Goal: Information Seeking & Learning: Learn about a topic

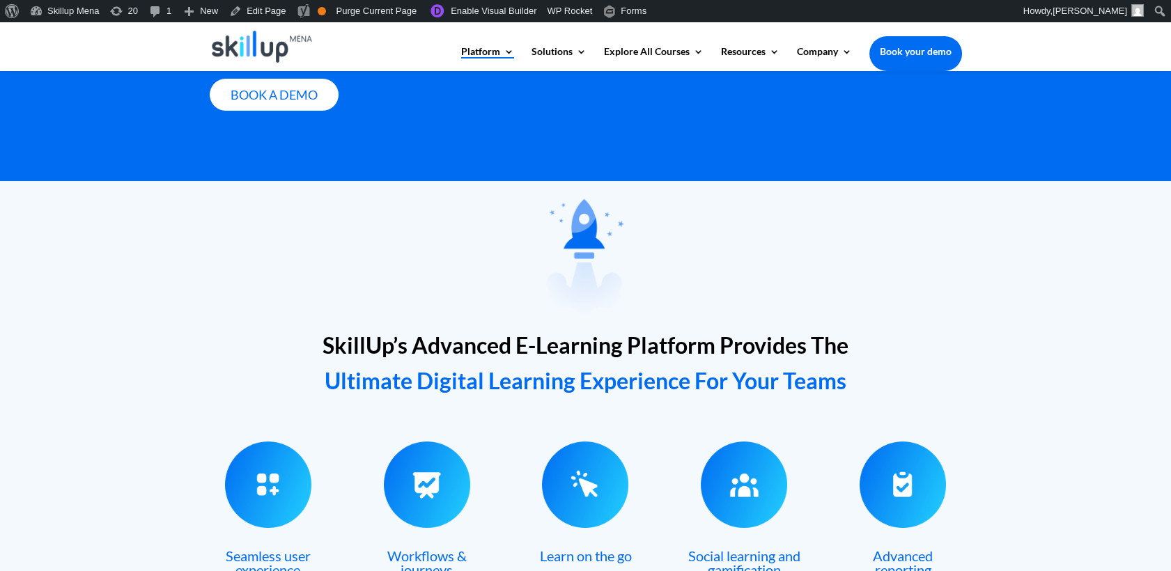
scroll to position [387, 0]
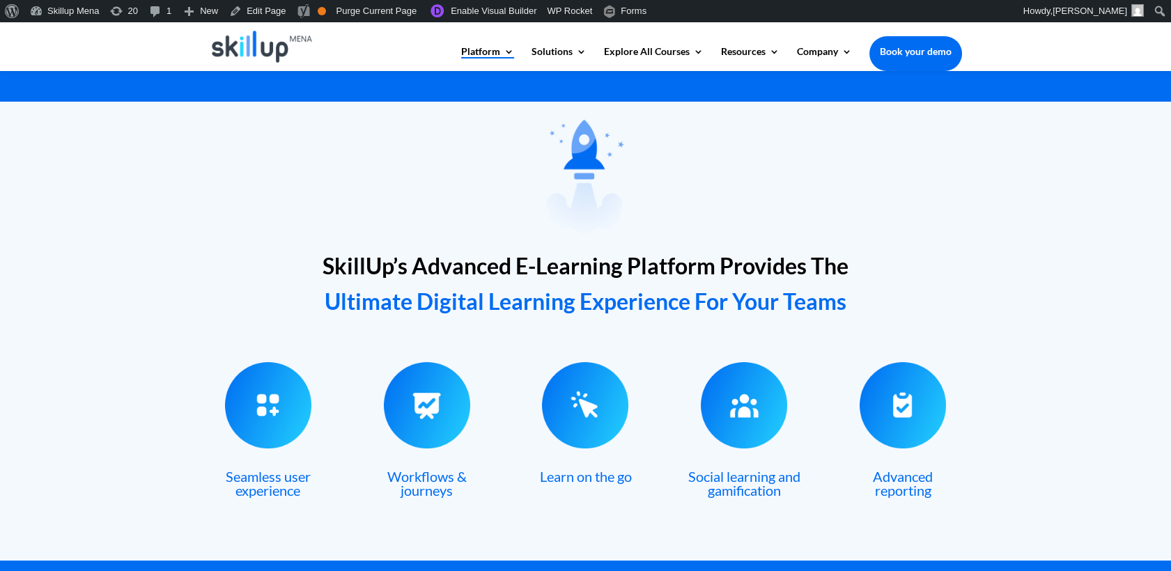
click at [1035, 139] on div "SkillUp’s Advanced E-Learning Platform Provides The Ultimate Digital Learning E…" at bounding box center [585, 331] width 1171 height 459
drag, startPoint x: 925, startPoint y: 196, endPoint x: 916, endPoint y: 143, distance: 54.4
click at [920, 136] on div at bounding box center [586, 175] width 753 height 140
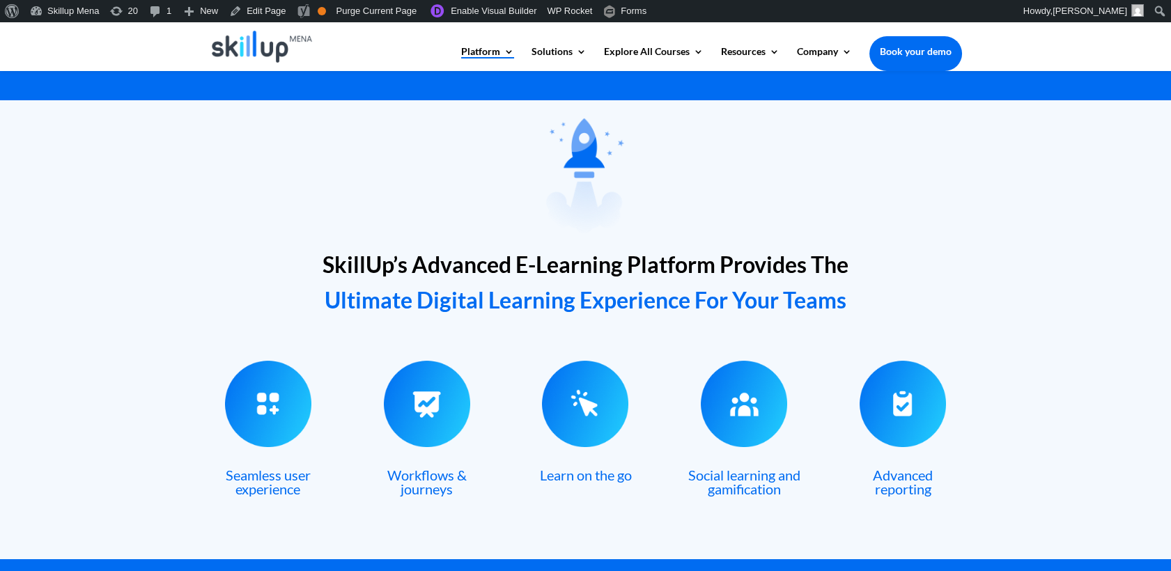
scroll to position [464, 0]
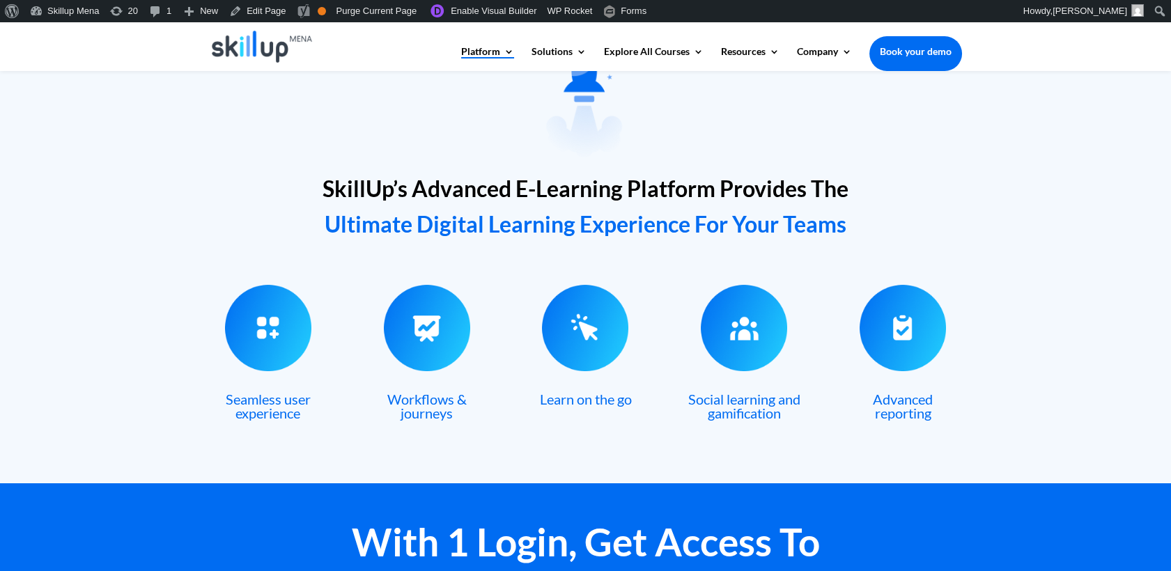
click at [335, 185] on span "SkillUp’s Advanced E-Learning Platform Provides The" at bounding box center [586, 188] width 526 height 27
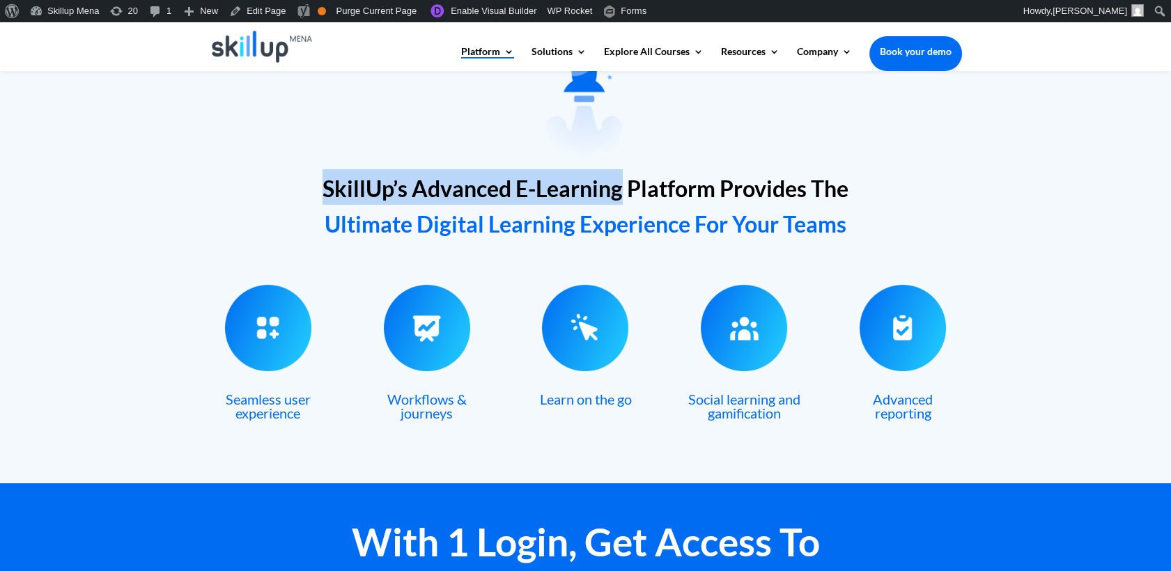
drag, startPoint x: 335, startPoint y: 185, endPoint x: 554, endPoint y: 200, distance: 219.3
click at [554, 200] on span "SkillUp’s Advanced E-Learning Platform Provides The" at bounding box center [586, 188] width 526 height 27
drag, startPoint x: 554, startPoint y: 200, endPoint x: 530, endPoint y: 192, distance: 25.6
click at [530, 192] on span "SkillUp’s Advanced E-Learning Platform Provides The" at bounding box center [586, 188] width 526 height 27
click at [521, 189] on span "SkillUp’s Advanced E-Learning Platform Provides The" at bounding box center [586, 188] width 526 height 27
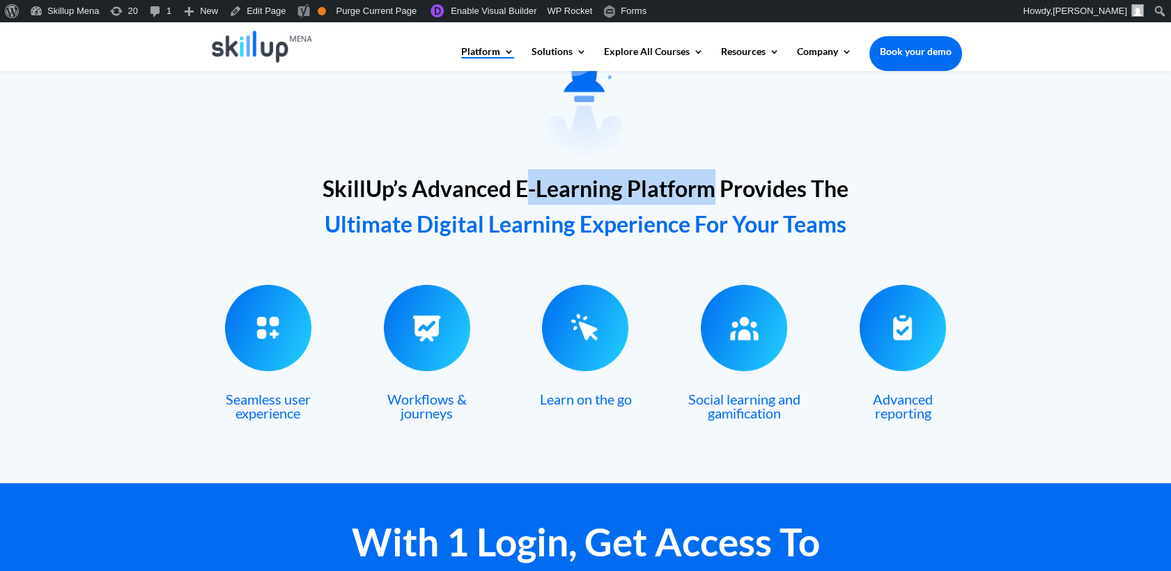
drag, startPoint x: 521, startPoint y: 189, endPoint x: 652, endPoint y: 189, distance: 131.0
click at [652, 189] on span "SkillUp’s Advanced E-Learning Platform Provides The" at bounding box center [586, 188] width 526 height 27
drag, startPoint x: 652, startPoint y: 189, endPoint x: 519, endPoint y: 199, distance: 133.4
click at [519, 199] on span "SkillUp’s Advanced E-Learning Platform Provides The" at bounding box center [586, 188] width 526 height 27
drag, startPoint x: 519, startPoint y: 191, endPoint x: 633, endPoint y: 199, distance: 113.8
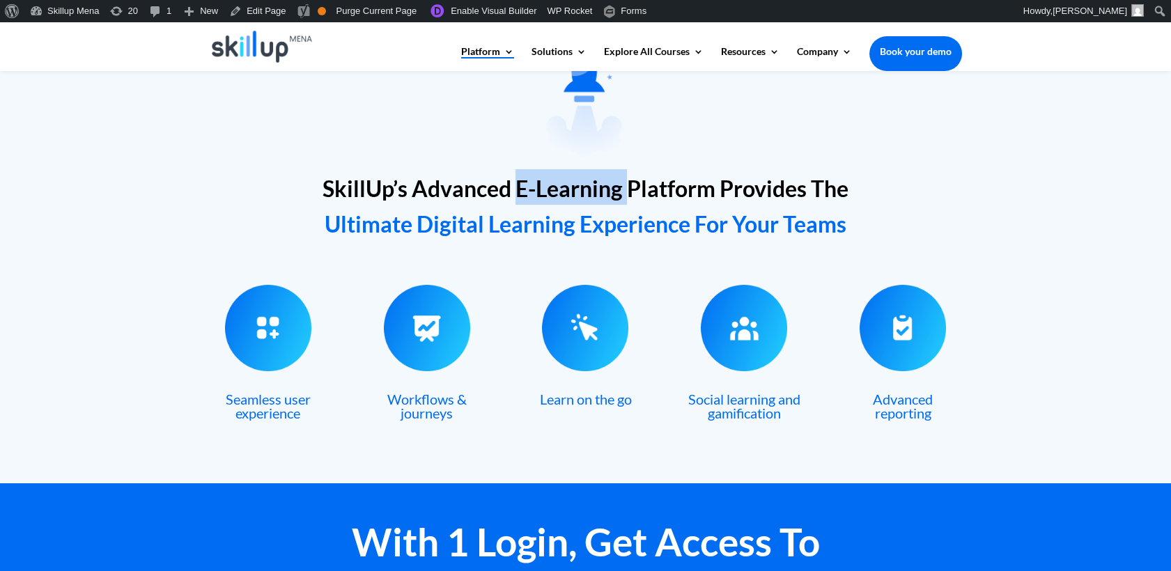
click at [633, 199] on span "SkillUp’s Advanced E-Learning Platform Provides The" at bounding box center [586, 188] width 526 height 27
click at [633, 198] on span "SkillUp’s Advanced E-Learning Platform Provides The" at bounding box center [586, 188] width 526 height 27
click at [633, 194] on span "SkillUp’s Advanced E-Learning Platform Provides The" at bounding box center [586, 188] width 526 height 27
click at [364, 185] on span "SkillUp’s Advanced E-Learning Platform Provides The" at bounding box center [586, 188] width 526 height 27
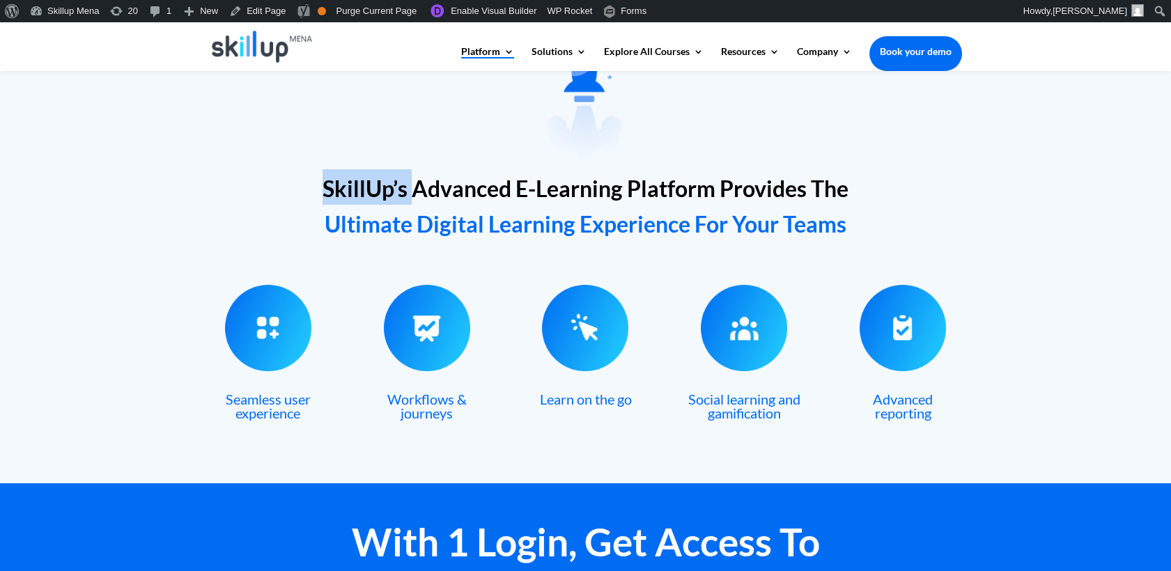
click at [364, 185] on span "SkillUp’s Advanced E-Learning Platform Provides The" at bounding box center [586, 188] width 526 height 27
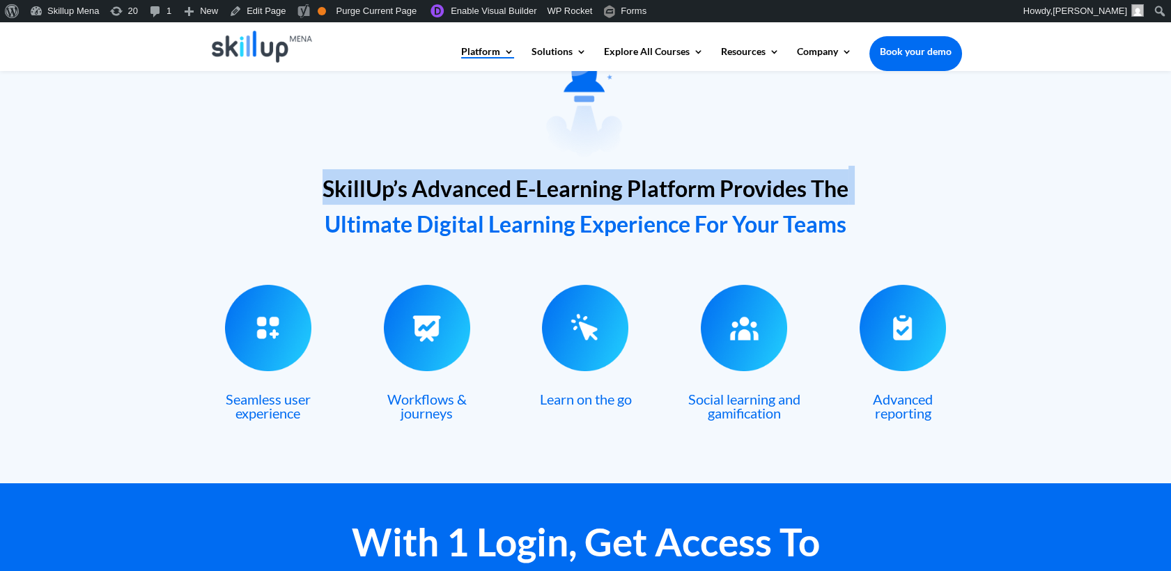
click at [364, 185] on span "SkillUp’s Advanced E-Learning Platform Provides The" at bounding box center [586, 188] width 526 height 27
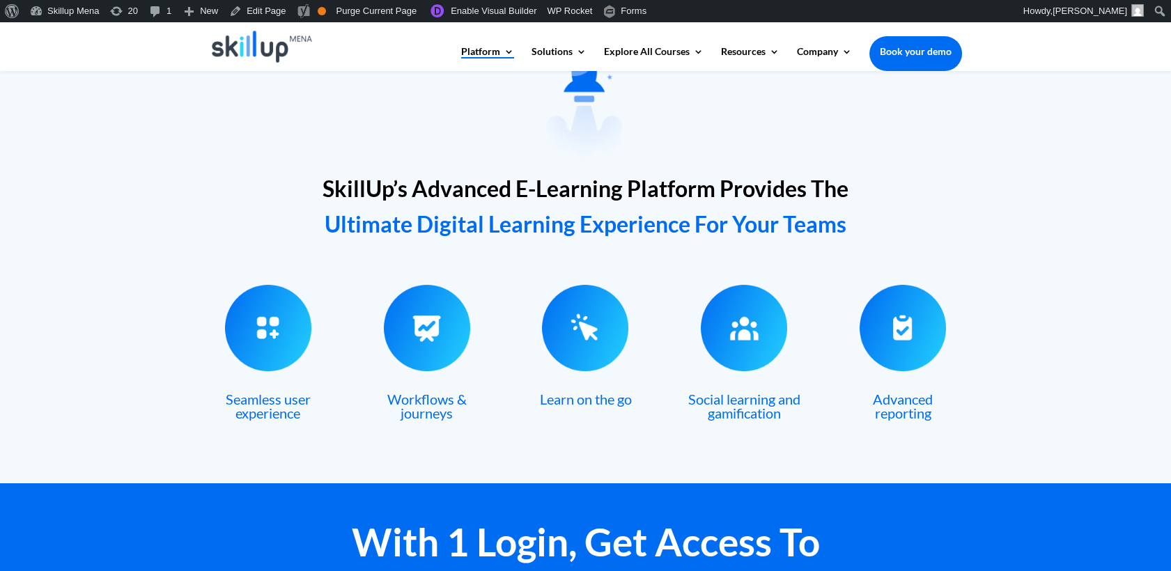
click at [561, 226] on span "Ultimate Digital Learning Experience For Your Teams" at bounding box center [586, 223] width 522 height 27
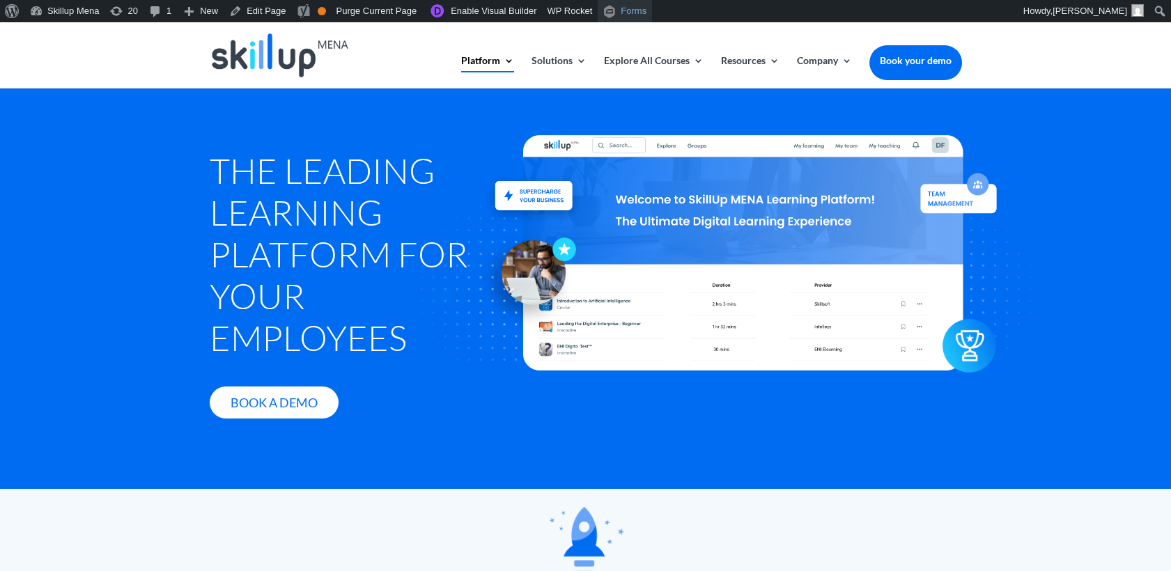
scroll to position [0, 0]
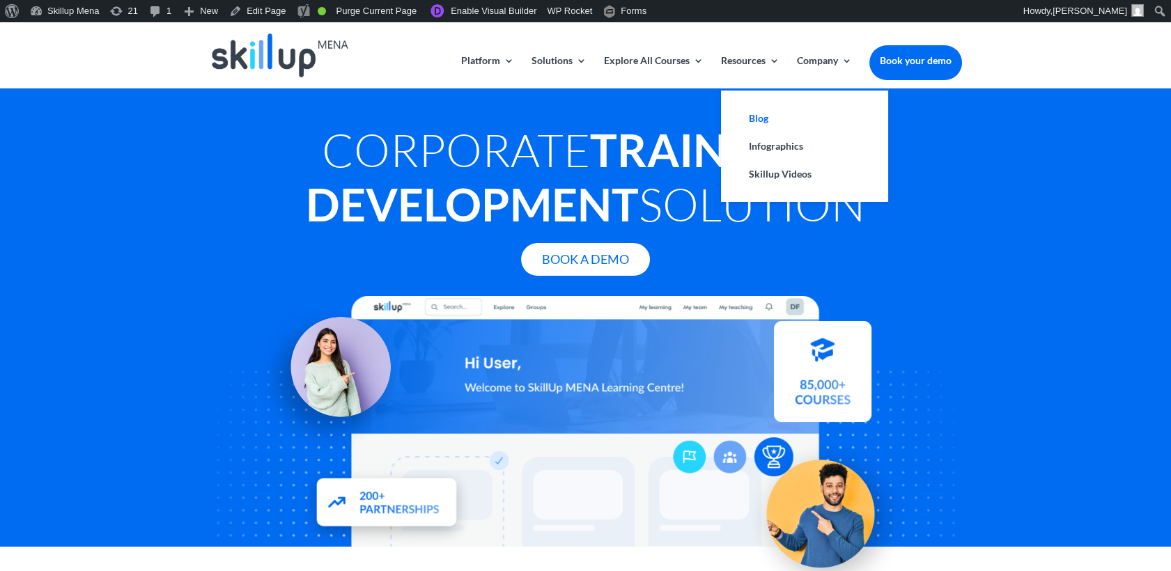
drag, startPoint x: 766, startPoint y: 120, endPoint x: 775, endPoint y: 120, distance: 9.1
click at [766, 120] on link "Blog" at bounding box center [804, 119] width 139 height 28
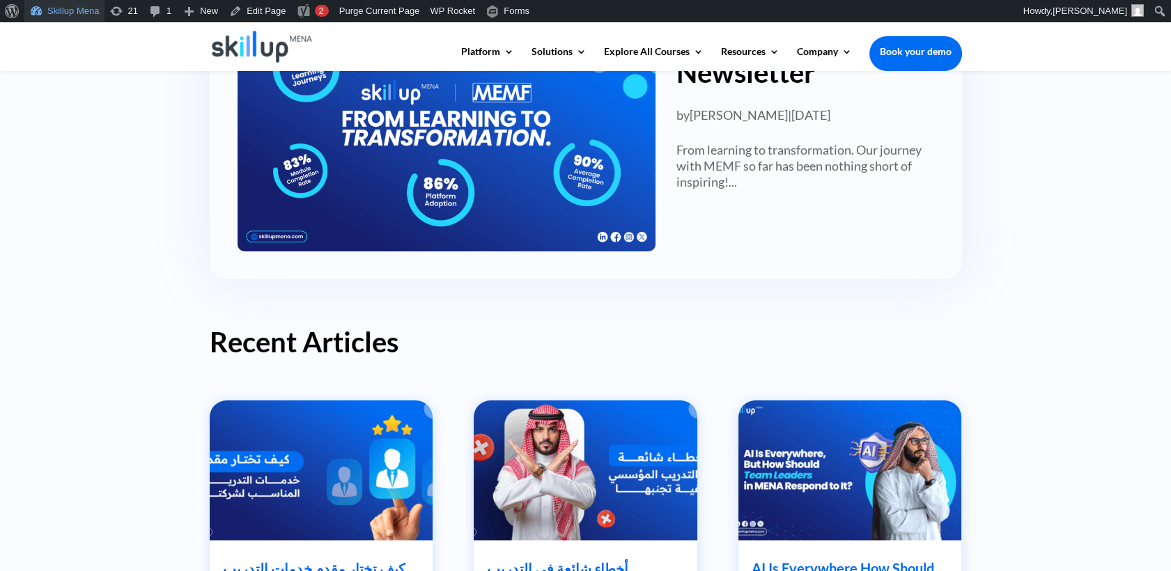
scroll to position [464, 0]
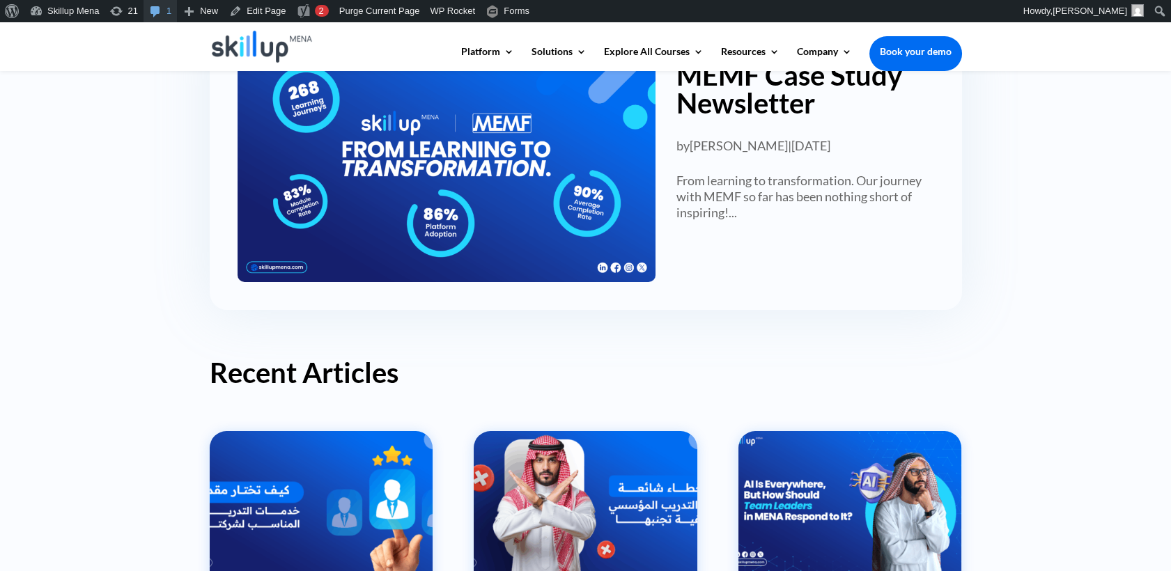
scroll to position [155, 0]
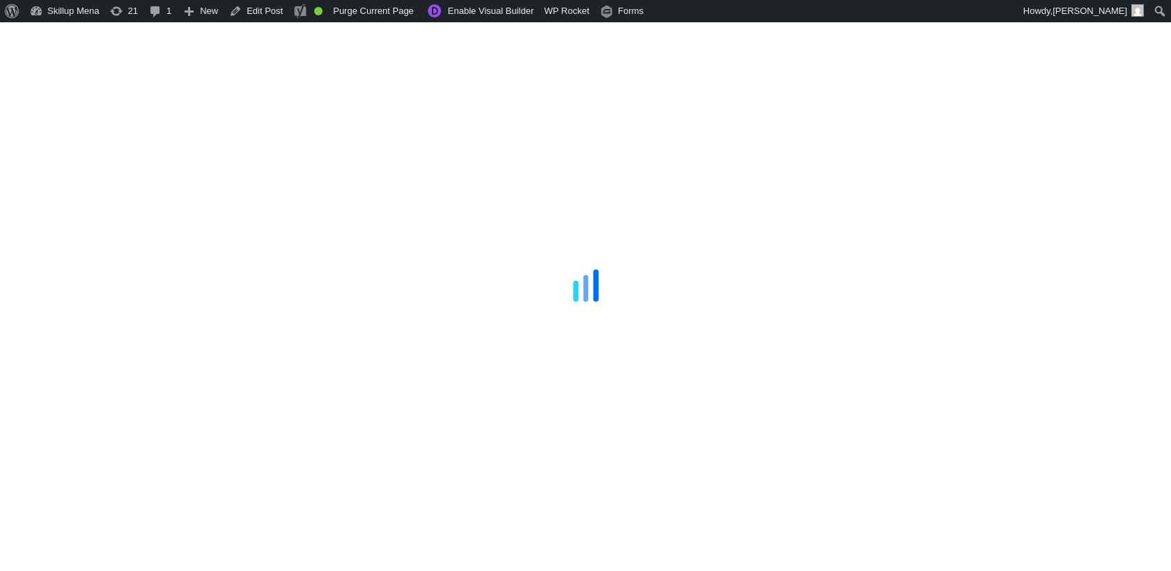
click at [1033, 90] on div at bounding box center [585, 285] width 1171 height 571
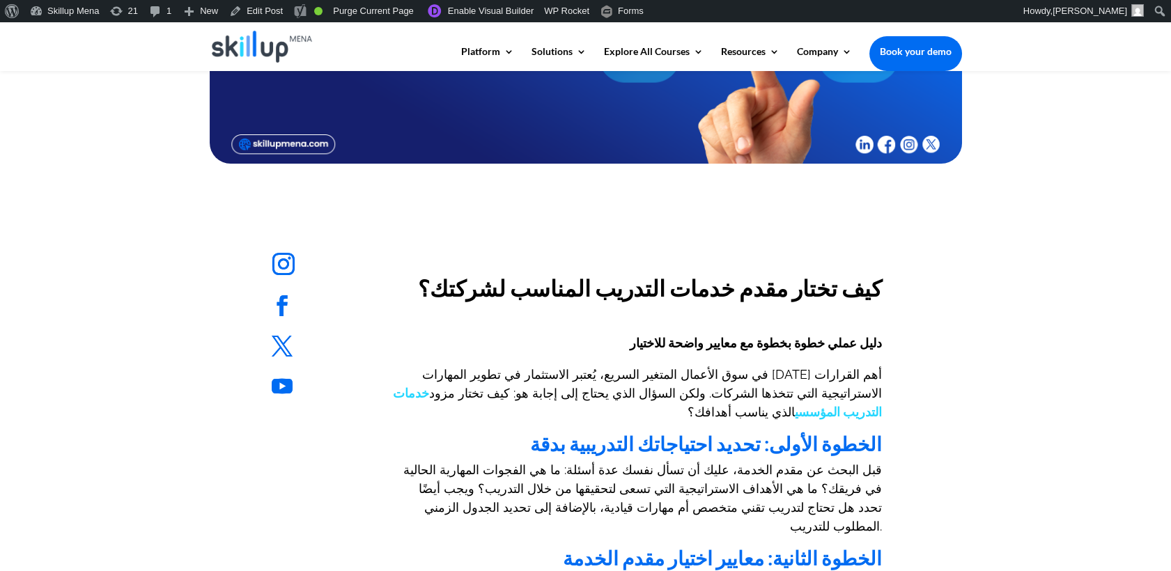
scroll to position [587, 0]
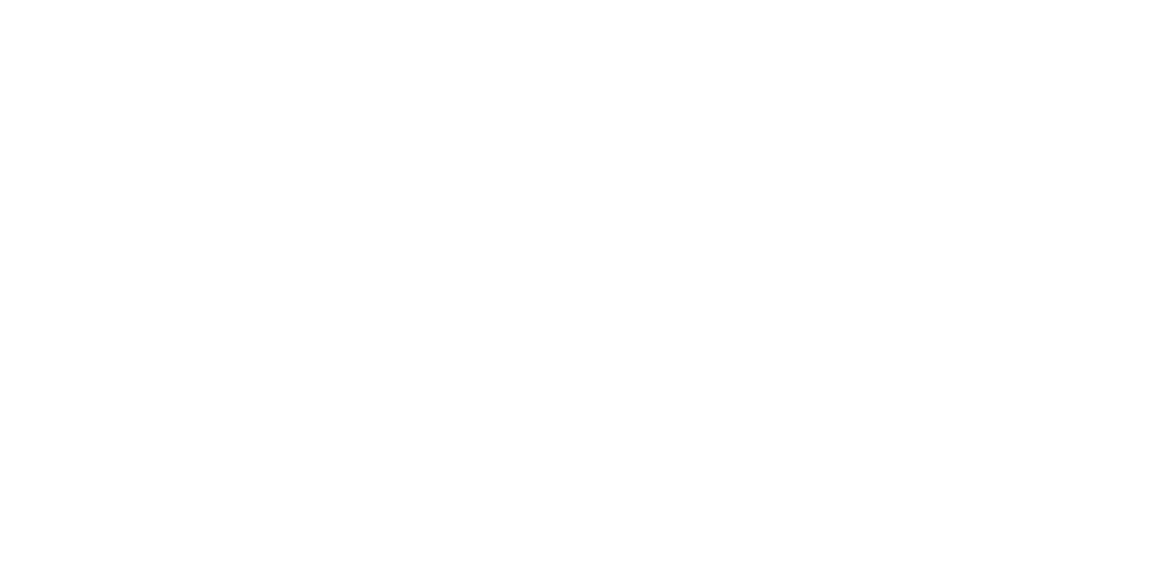
scroll to position [155, 0]
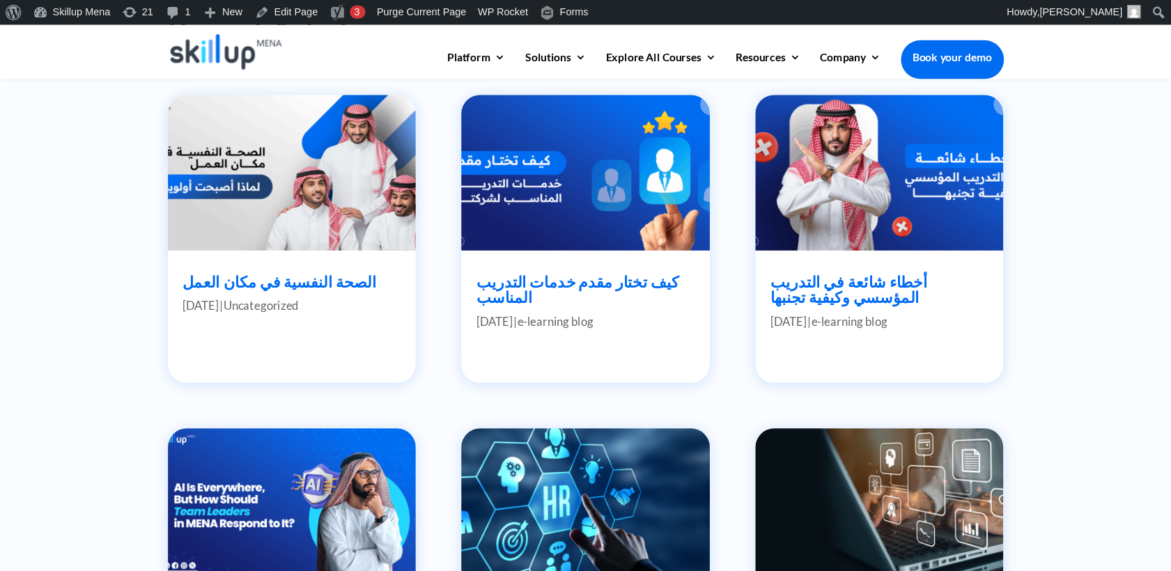
scroll to position [619, 0]
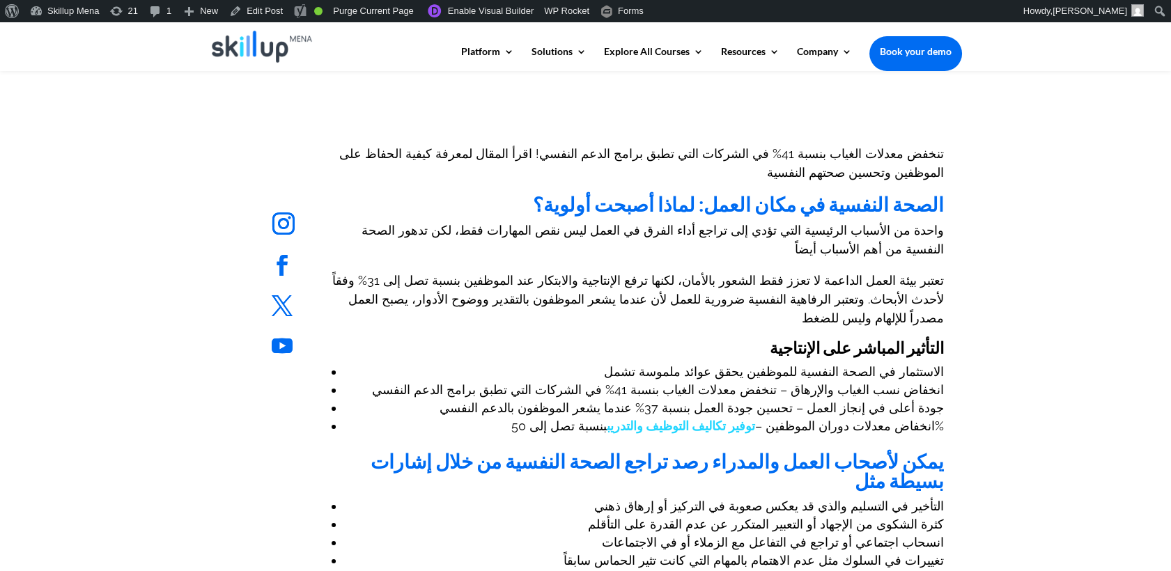
scroll to position [541, 0]
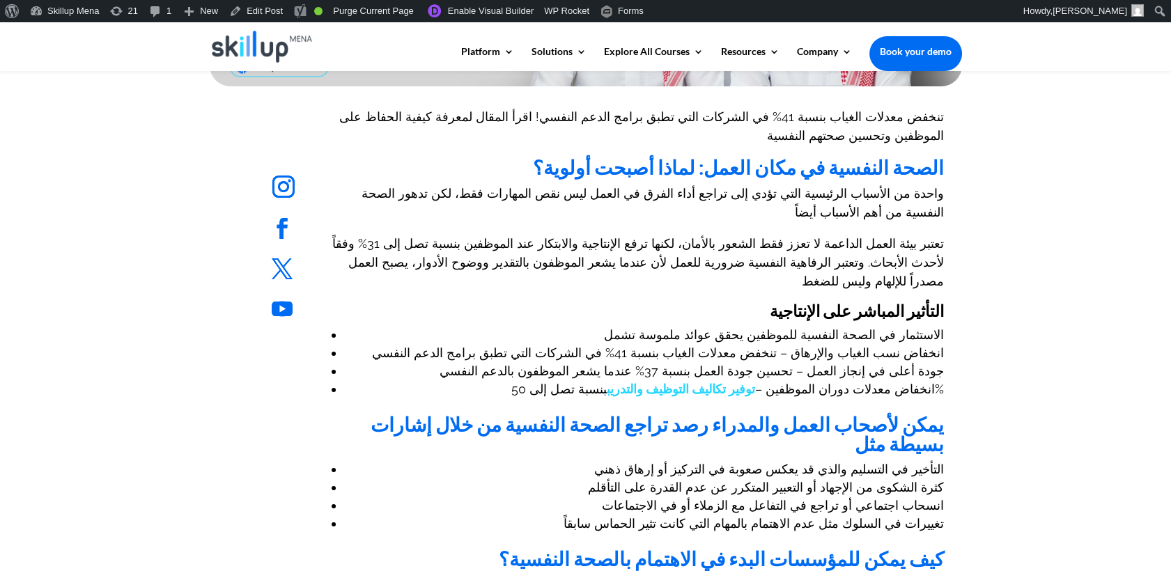
click at [774, 303] on h3 "التأثير المباشر على الإنتاجية" at bounding box center [638, 314] width 612 height 23
click at [773, 303] on h3 "التأثير المباشر على الإنتاجية" at bounding box center [638, 314] width 612 height 23
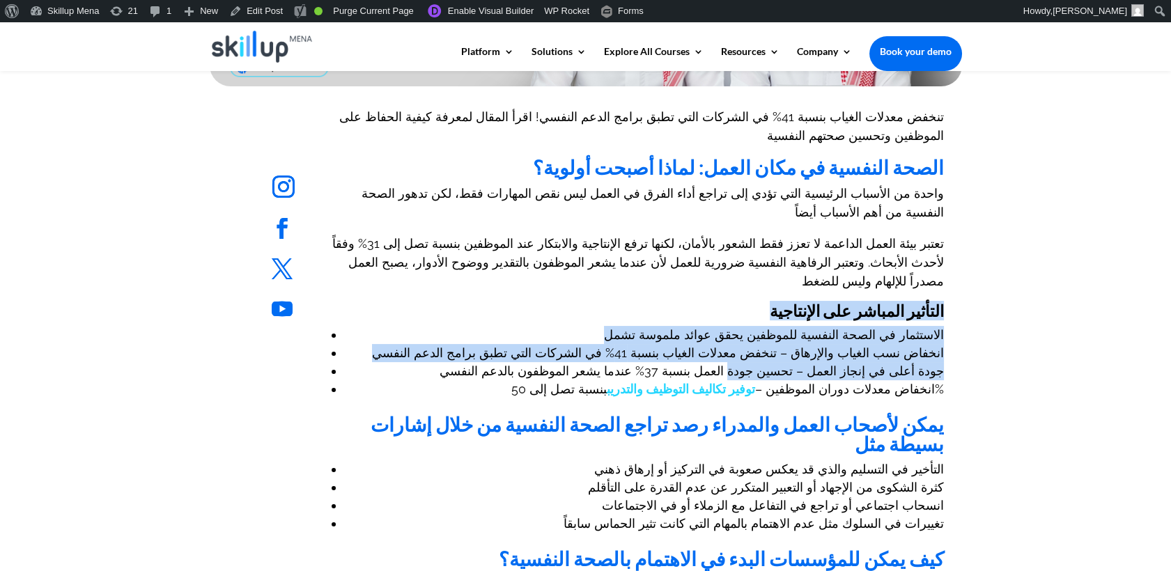
drag, startPoint x: 773, startPoint y: 265, endPoint x: 795, endPoint y: 323, distance: 62.0
click at [795, 323] on div "تنخفض معدلات الغياب بنسبة 41% في الشركات التي تطبق برامج الدعم النفسي! اقرأ الم…" at bounding box center [638, 455] width 612 height 696
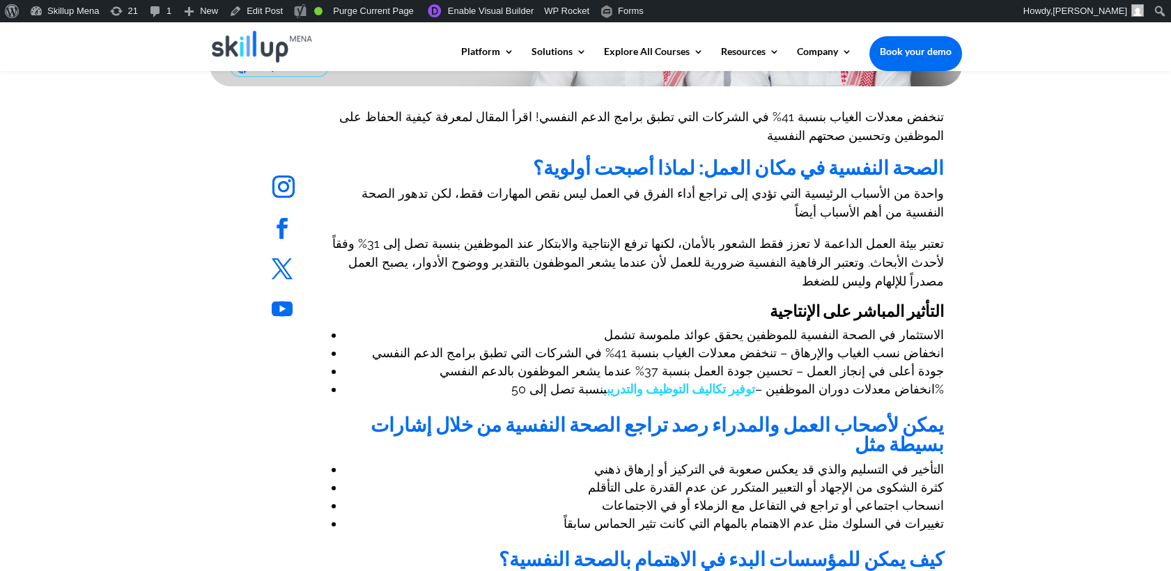
click at [663, 412] on strong "يمكن لأصحاب العمل والمدراء رصد تراجع الصحة النفسية من خلال إشارات بسيطة مثل" at bounding box center [657, 433] width 573 height 43
click at [613, 412] on strong "يمكن لأصحاب العمل والمدراء رصد تراجع الصحة النفسية من خلال إشارات بسيطة مثل" at bounding box center [657, 433] width 573 height 43
click at [612, 412] on strong "يمكن لأصحاب العمل والمدراء رصد تراجع الصحة النفسية من خلال إشارات بسيطة مثل" at bounding box center [657, 433] width 573 height 43
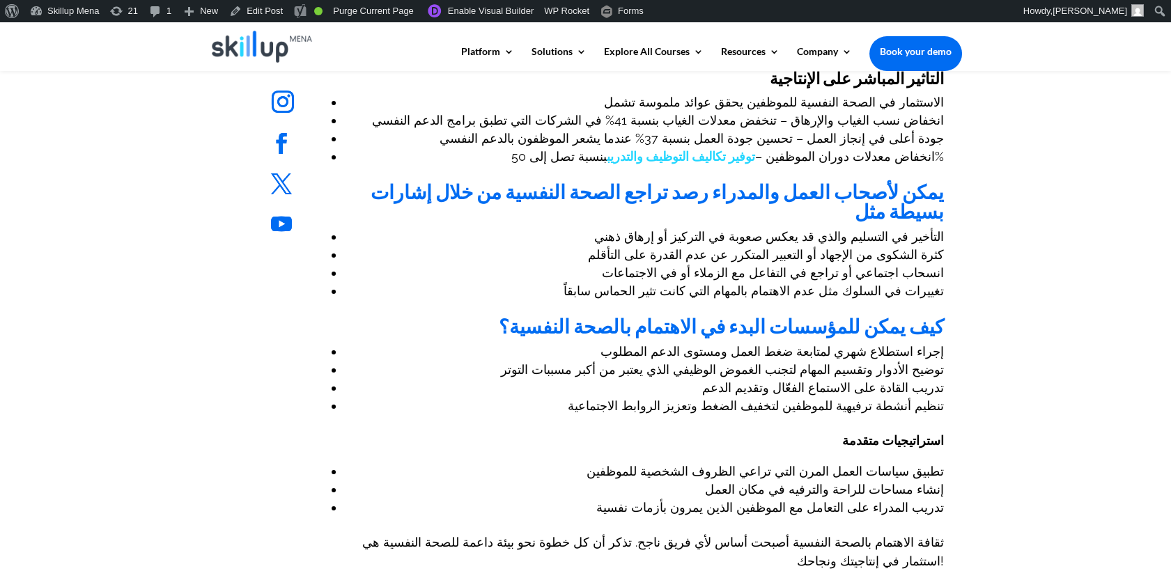
click at [802, 431] on p "استراتيجيات متقدمة" at bounding box center [638, 446] width 612 height 31
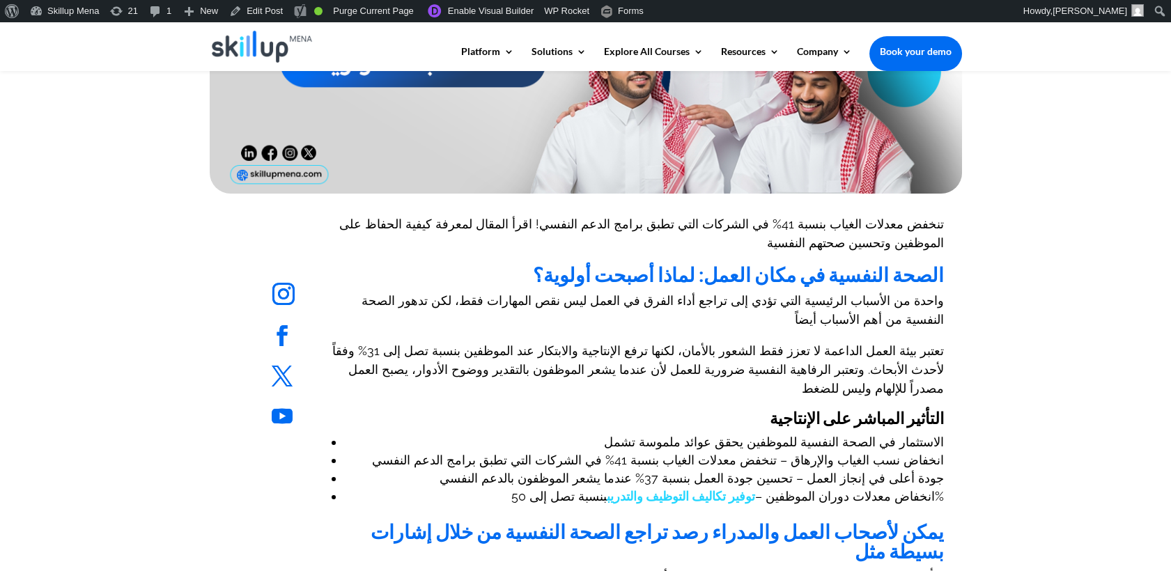
scroll to position [464, 0]
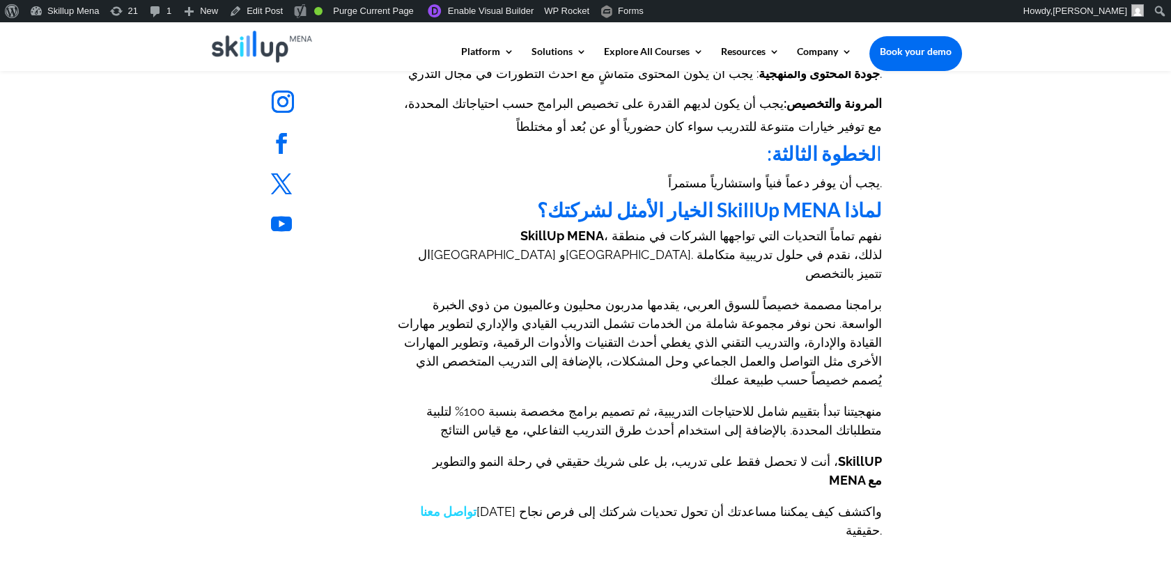
scroll to position [1006, 0]
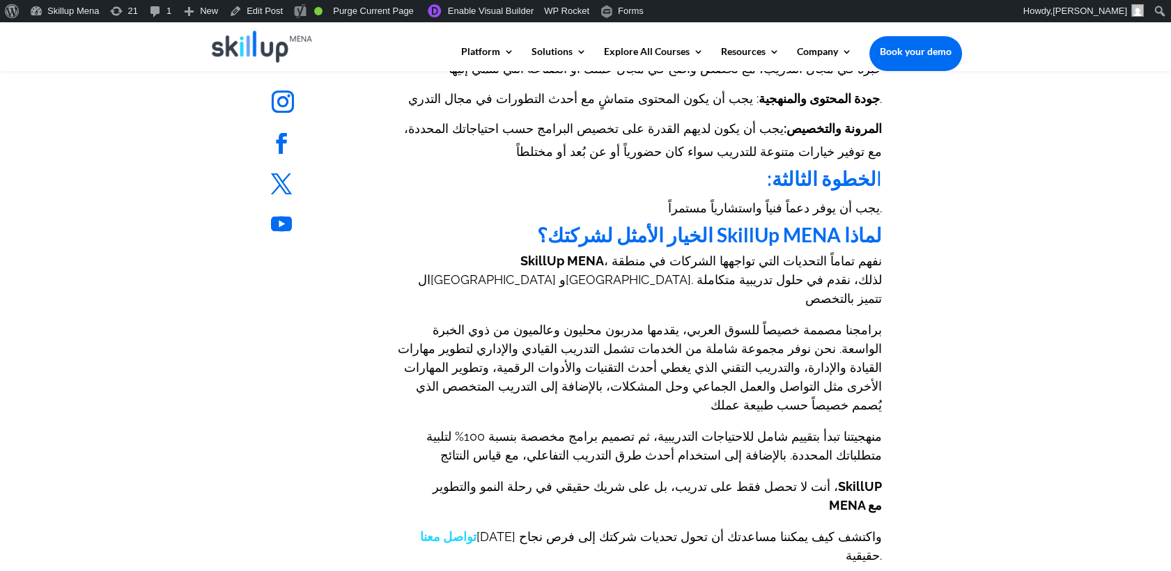
click at [702, 252] on p "SkillUp MENA ، نفهم تماماً التحديات التي تواجهها الشركات في منطقة الشرق الأوسط …" at bounding box center [637, 286] width 490 height 69
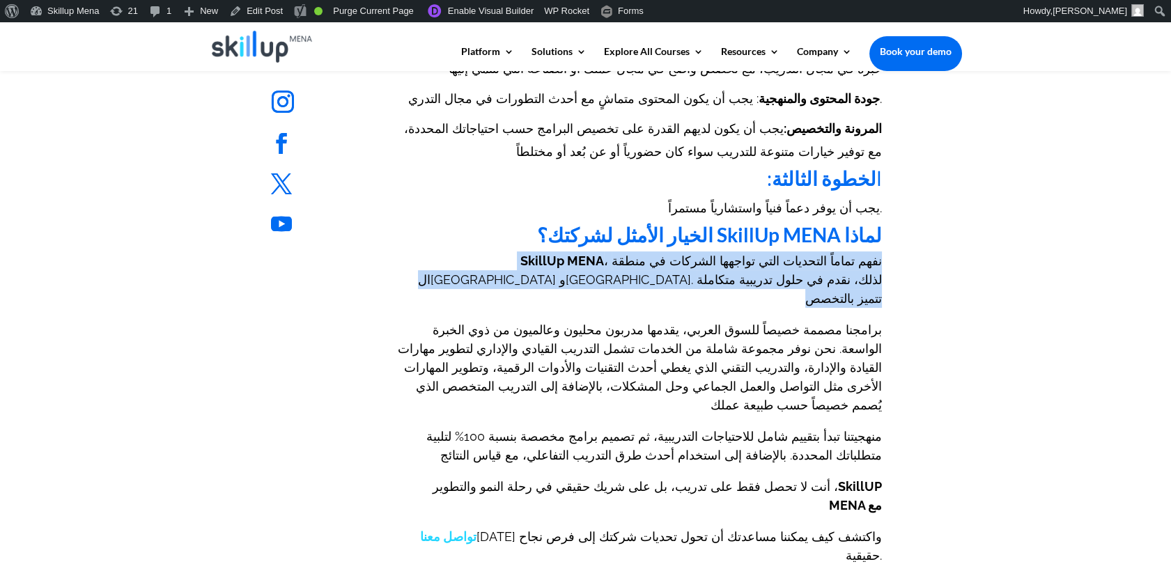
click at [702, 252] on p "SkillUp MENA ، نفهم تماماً التحديات التي تواجهها الشركات في منطقة الشرق الأوسط …" at bounding box center [637, 286] width 490 height 69
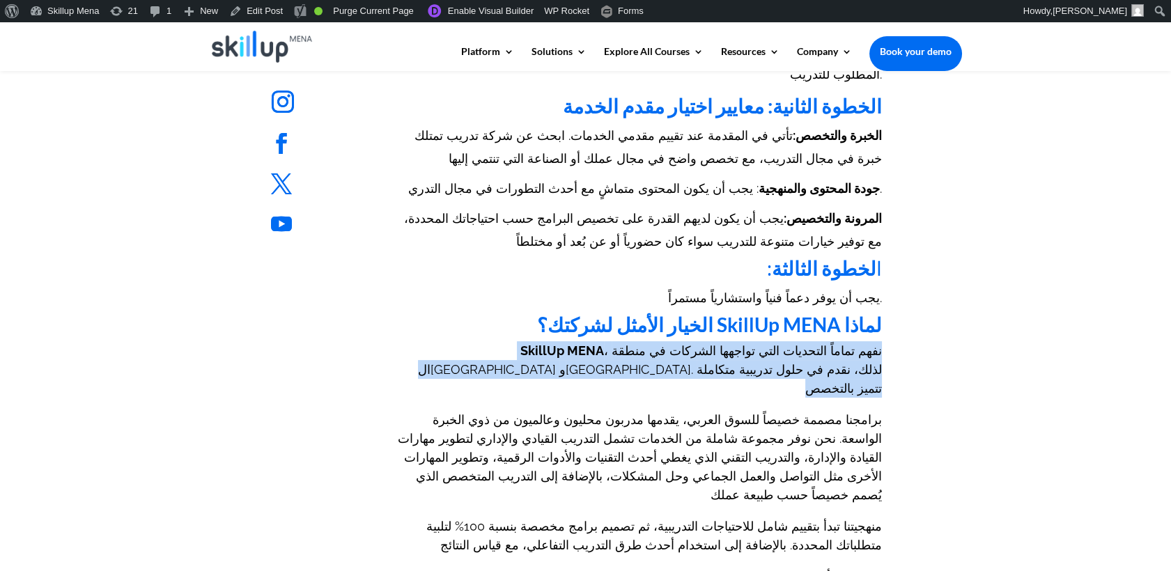
scroll to position [851, 0]
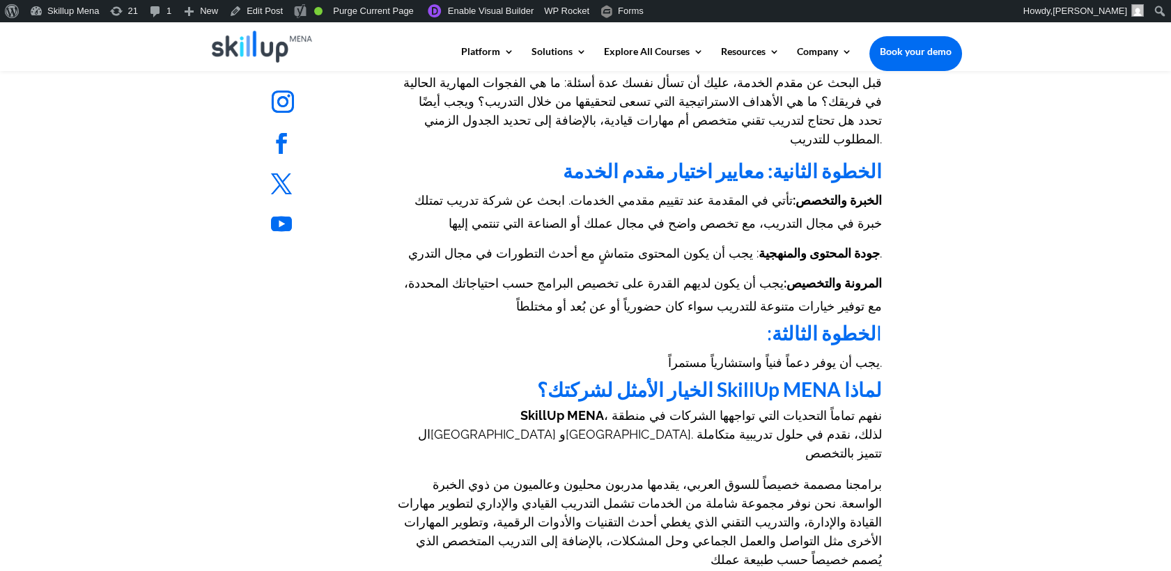
click at [743, 246] on span ": يجب أن يكون المحتوى متماشٍ مع أحدث التطورات في مجال التدري." at bounding box center [645, 253] width 474 height 15
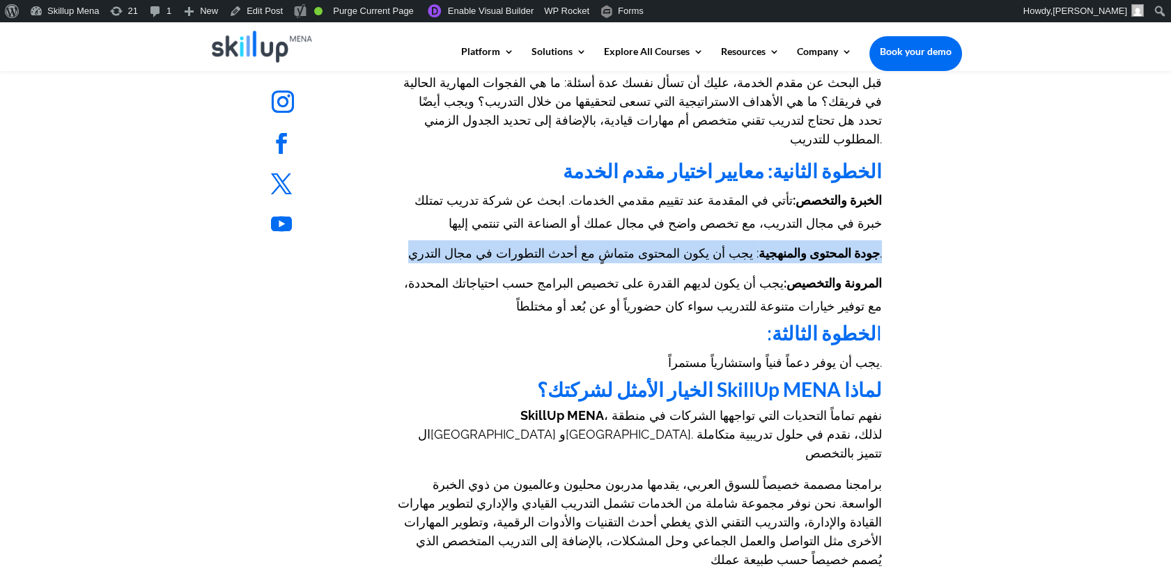
click at [743, 246] on span ": يجب أن يكون المحتوى متماشٍ مع أحدث التطورات في مجال التدري." at bounding box center [645, 253] width 474 height 15
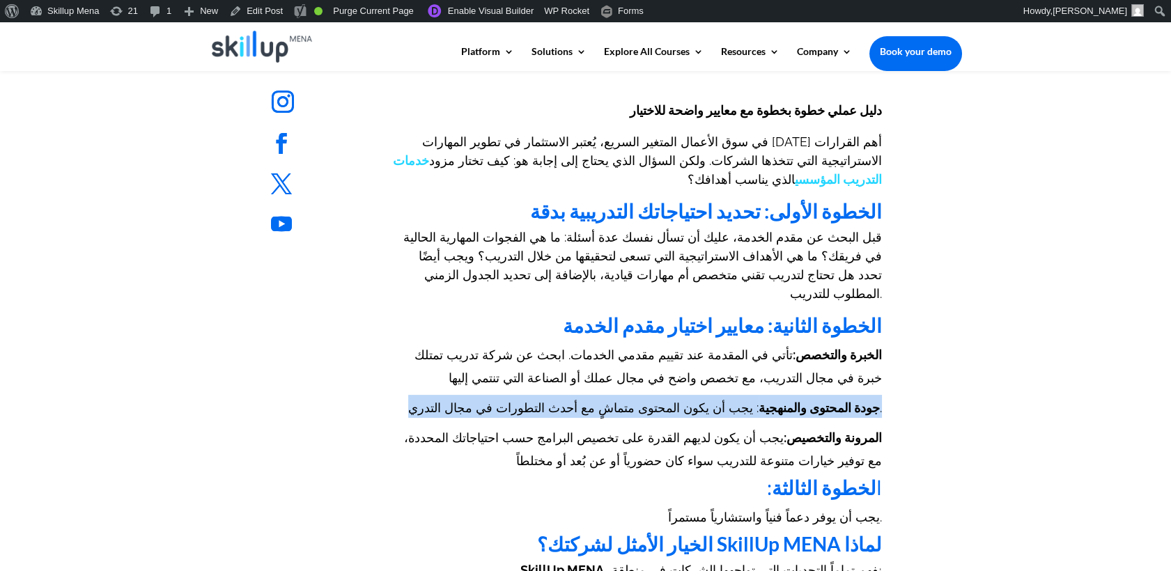
scroll to position [1006, 0]
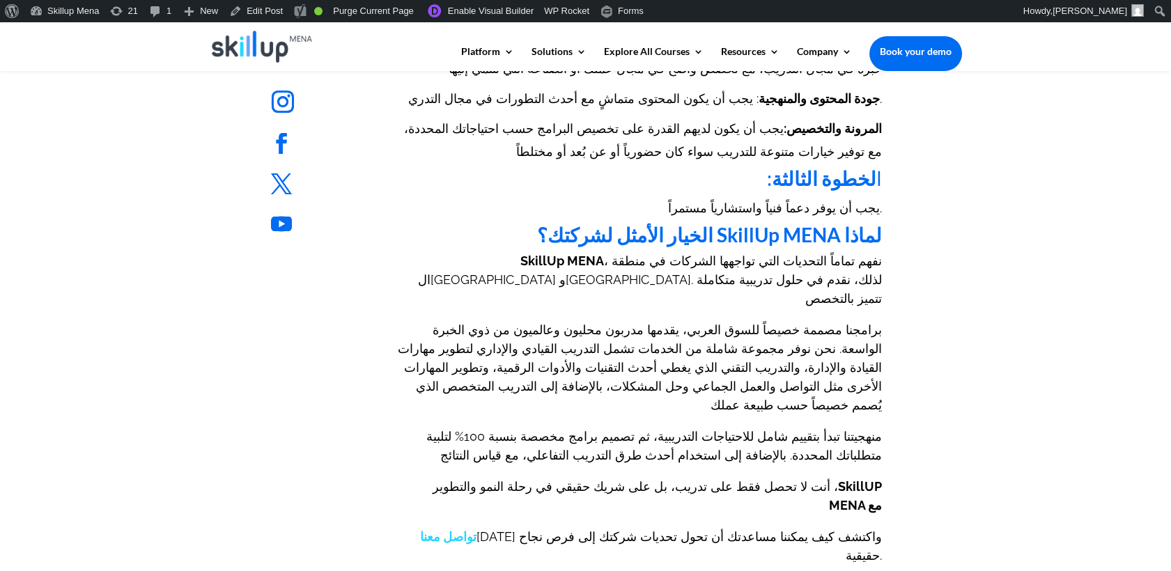
click at [808, 530] on span "تواصل معنا اليوم واكتشف كيف يمكننا مساعدتك أن تحول تحديات شركتك إلى فرص نجاح حق…" at bounding box center [651, 546] width 462 height 33
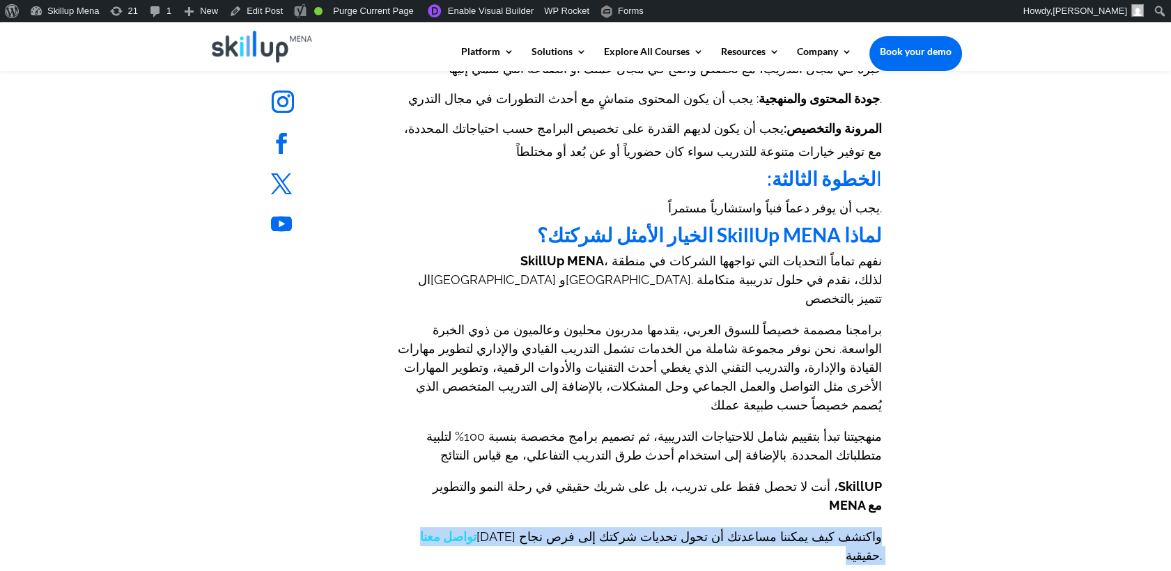
click at [812, 530] on span "تواصل معنا اليوم واكتشف كيف يمكننا مساعدتك أن تحول تحديات شركتك إلى فرص نجاح حق…" at bounding box center [651, 546] width 462 height 33
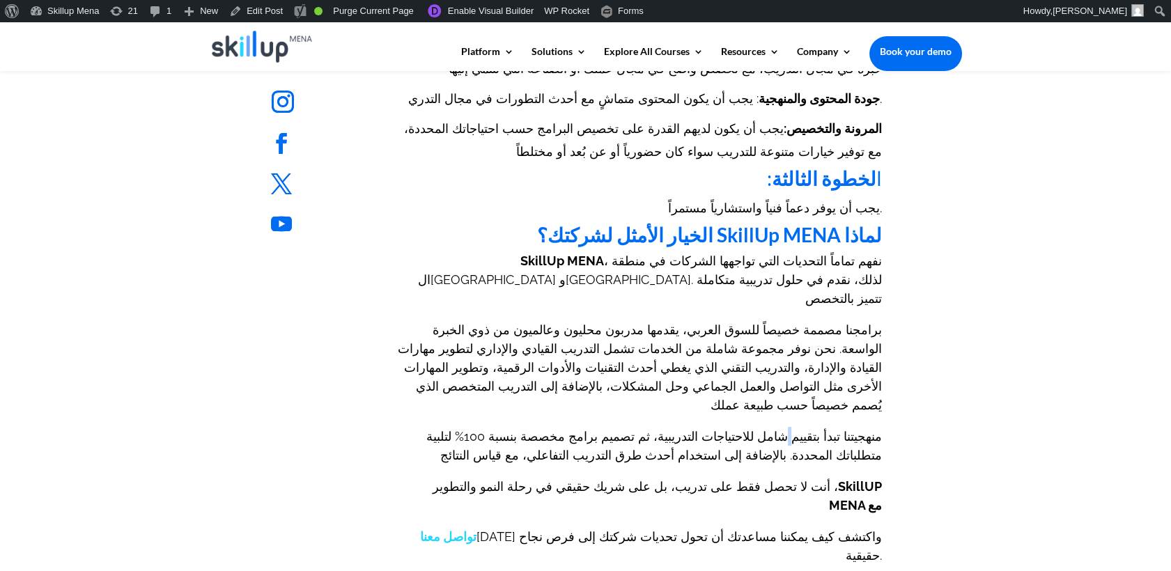
drag, startPoint x: 812, startPoint y: 433, endPoint x: 809, endPoint y: 354, distance: 79.5
click at [809, 429] on span "منهجيتنا تبدأ بتقييم شامل للاحتياجات التدريبية، ثم تصميم برامج مخصصة بنسبة 100%…" at bounding box center [654, 445] width 456 height 33
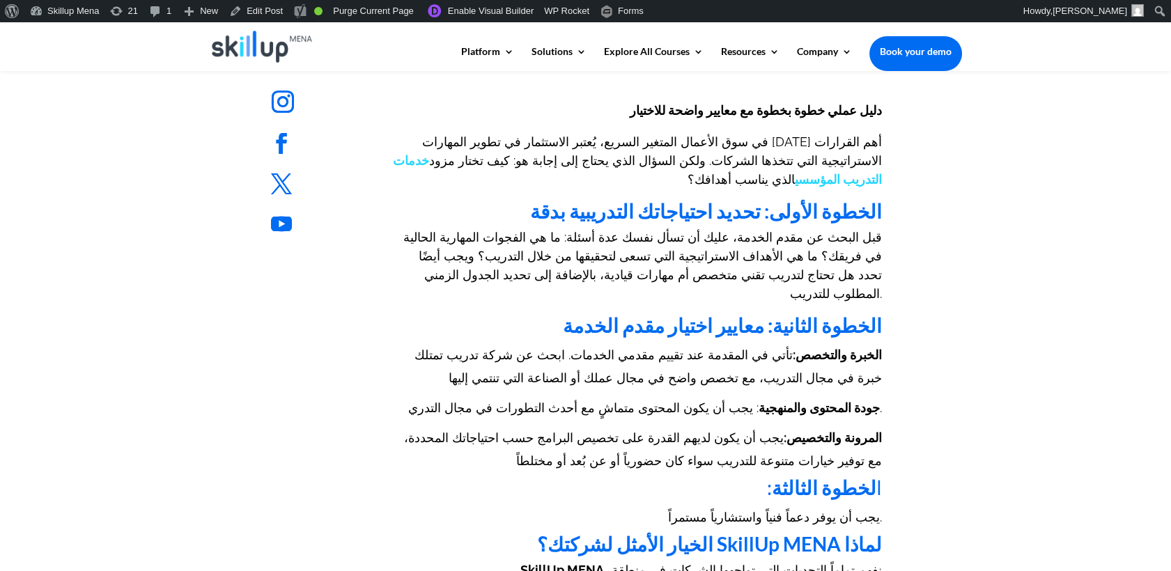
click at [635, 234] on span "قبل البحث عن مقدم الخدمة، عليك أن تسأل نفسك عدة أسئلة: ما هي الفجوات المهارية ا…" at bounding box center [642, 265] width 479 height 71
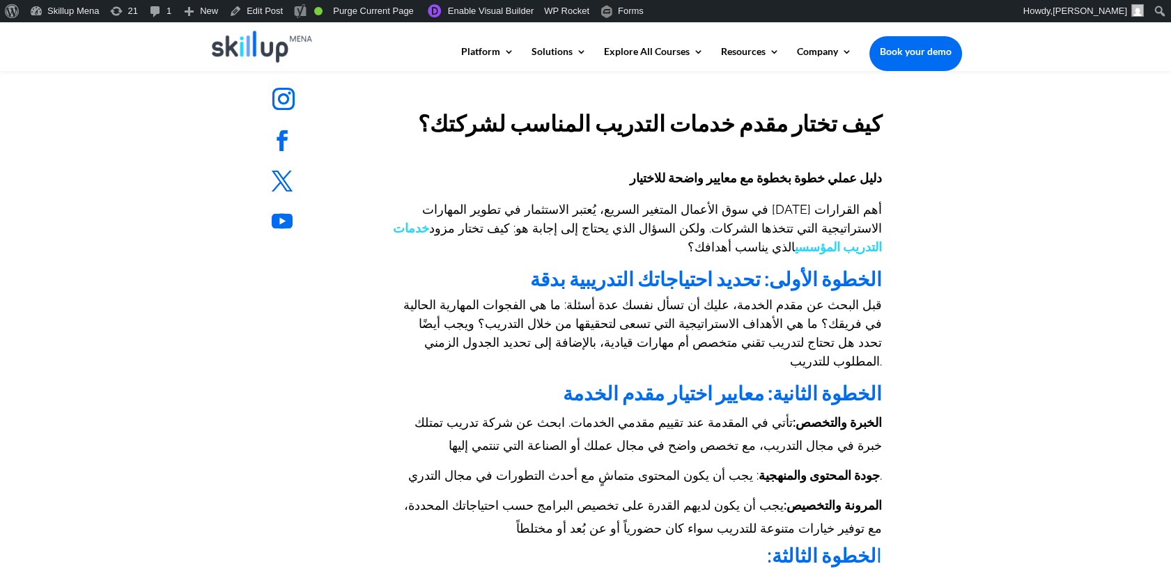
scroll to position [541, 0]
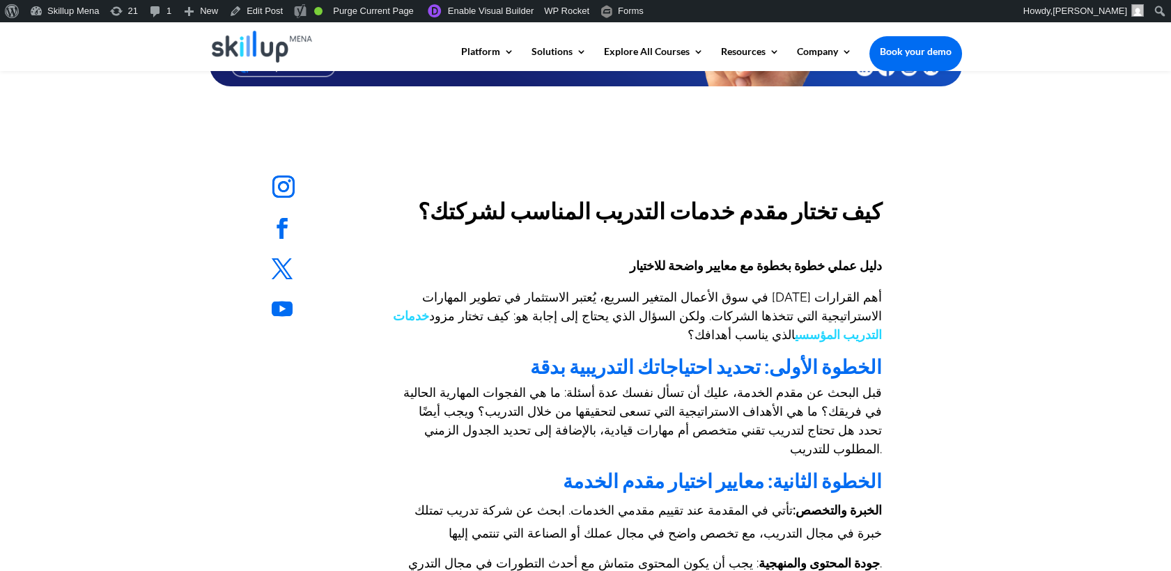
drag, startPoint x: 1048, startPoint y: 211, endPoint x: 851, endPoint y: 17, distance: 276.9
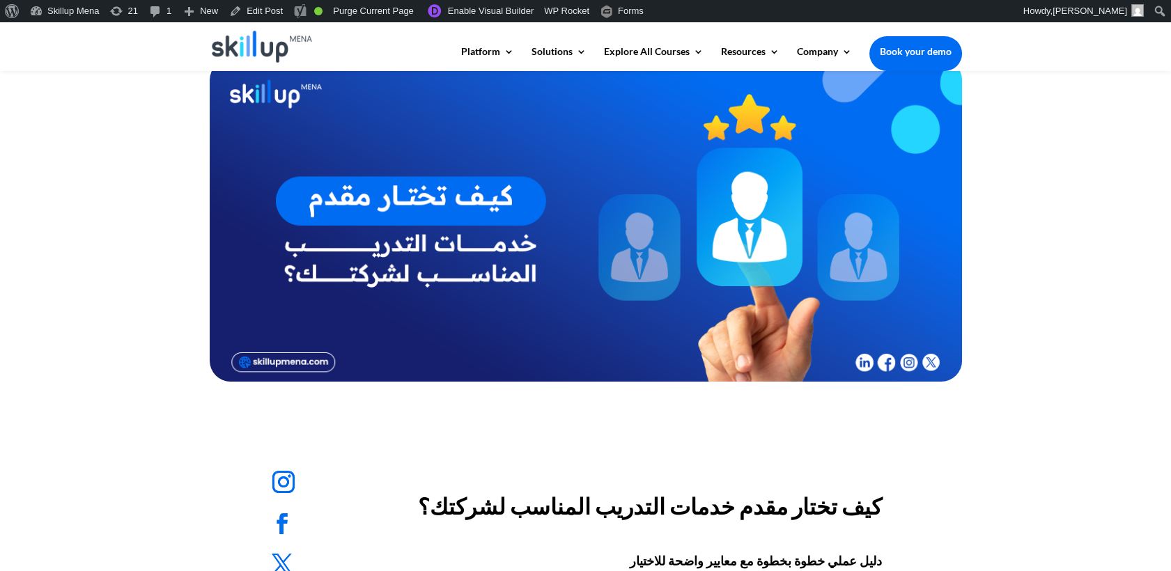
scroll to position [155, 0]
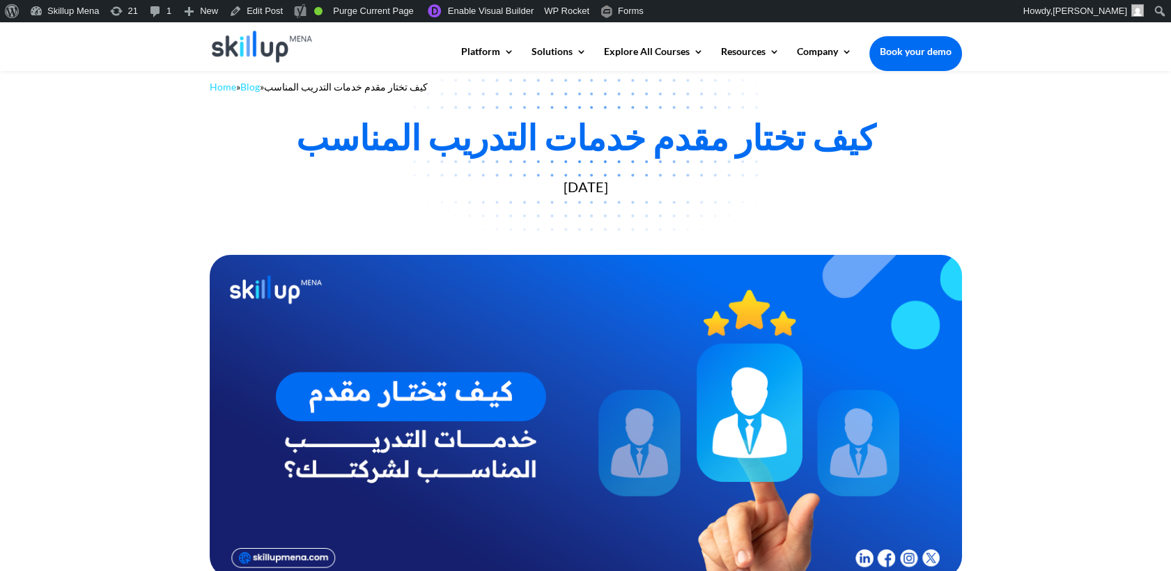
scroll to position [77, 0]
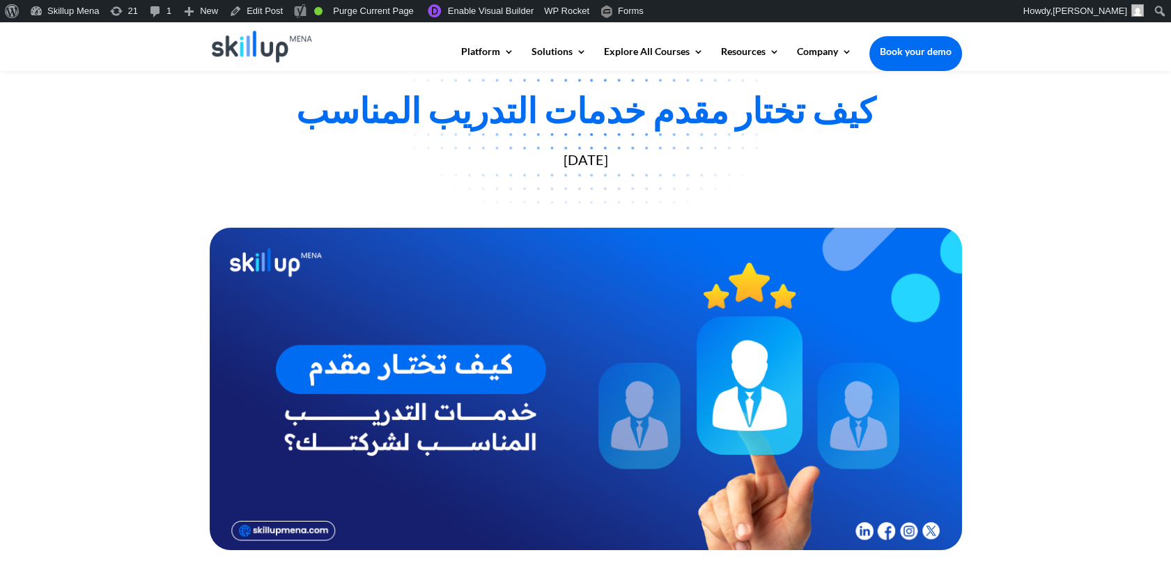
click at [661, 144] on div "كيف تختار مقدم خدمات التدريب المناسب [DATE]" at bounding box center [586, 127] width 753 height 82
click at [646, 98] on div "كيف تختار مقدم خدمات التدريب المناسب" at bounding box center [586, 110] width 753 height 42
click at [645, 98] on div "كيف تختار مقدم خدمات التدريب المناسب" at bounding box center [586, 110] width 753 height 42
click at [647, 98] on div "كيف تختار مقدم خدمات التدريب المناسب" at bounding box center [586, 110] width 753 height 42
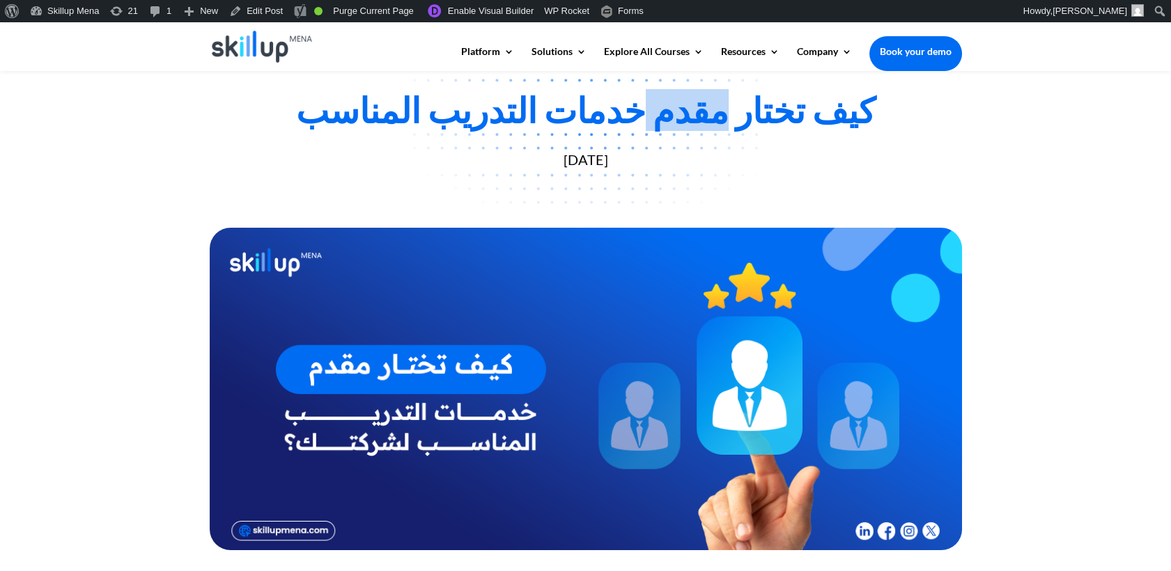
click at [647, 98] on div "كيف تختار مقدم خدمات التدريب المناسب" at bounding box center [586, 110] width 753 height 42
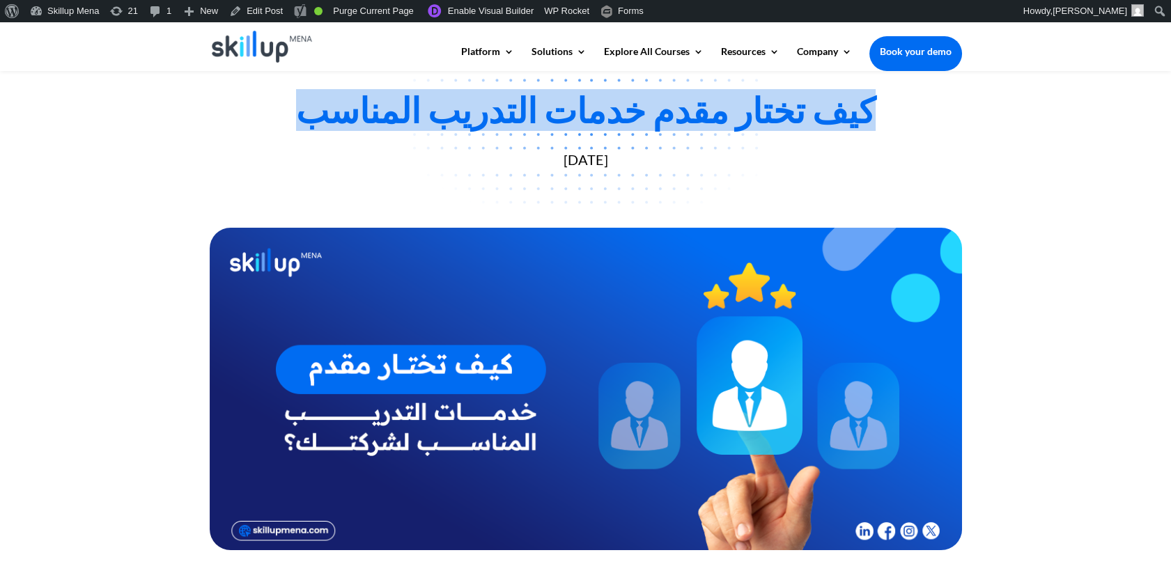
click at [649, 98] on div "كيف تختار مقدم خدمات التدريب المناسب" at bounding box center [586, 110] width 753 height 42
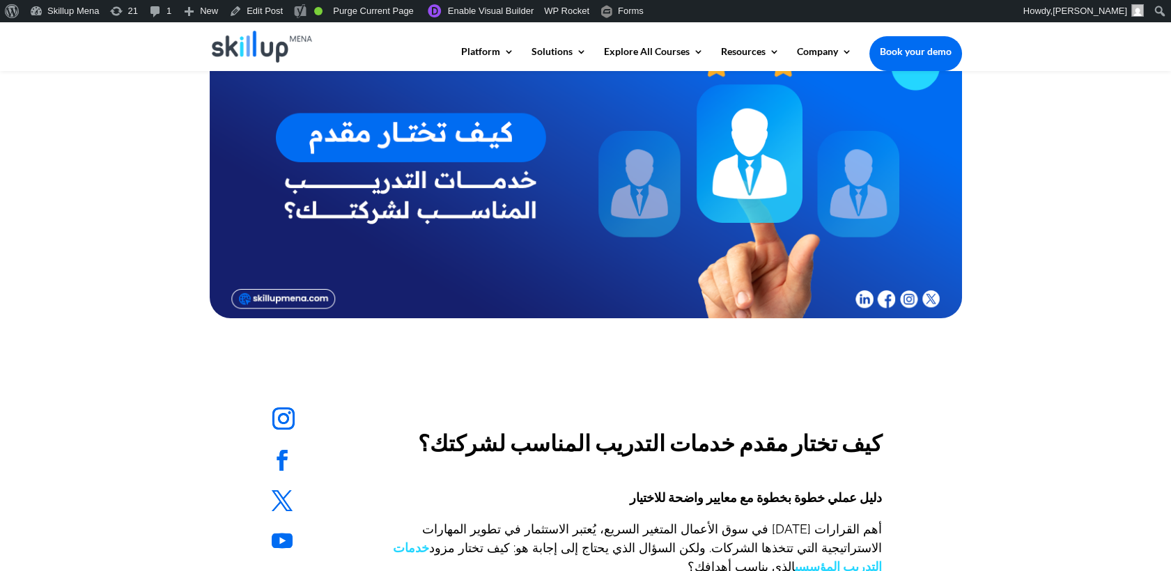
scroll to position [0, 0]
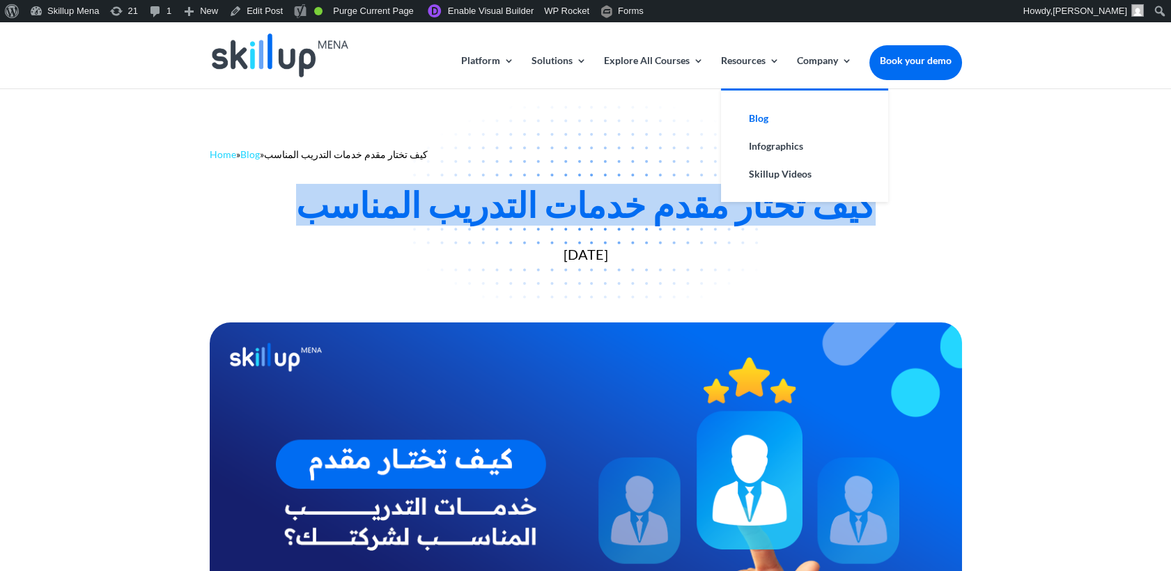
click at [764, 116] on link "Blog" at bounding box center [804, 119] width 139 height 28
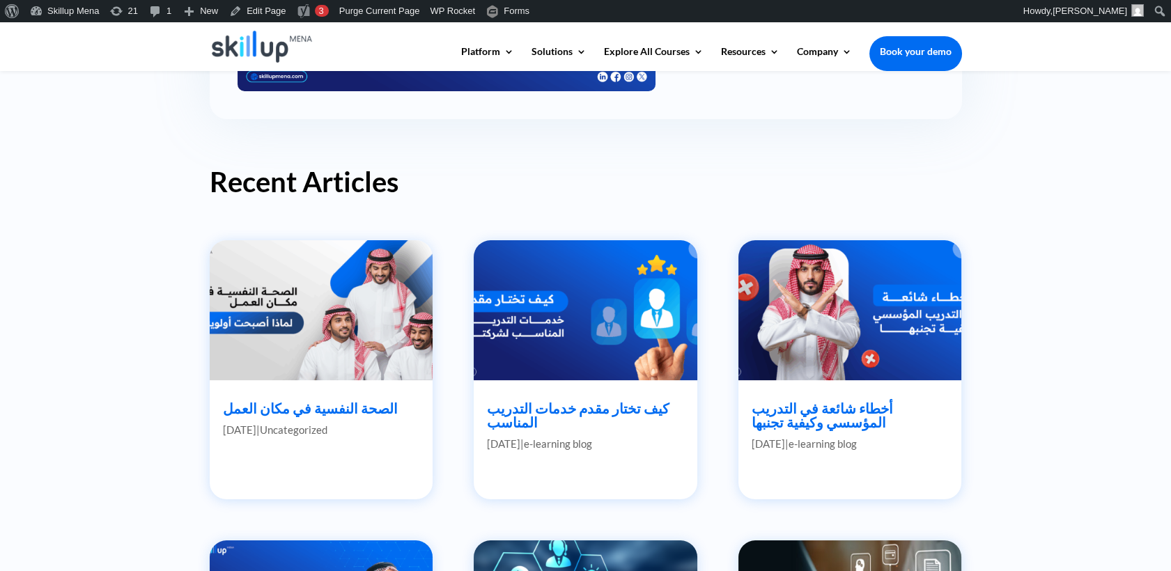
drag, startPoint x: 1014, startPoint y: 237, endPoint x: 424, endPoint y: 277, distance: 592.2
click at [1008, 237] on div "Blogs Discover the latest news and trends in the world of e-learning with Skill…" at bounding box center [585, 399] width 1171 height 1587
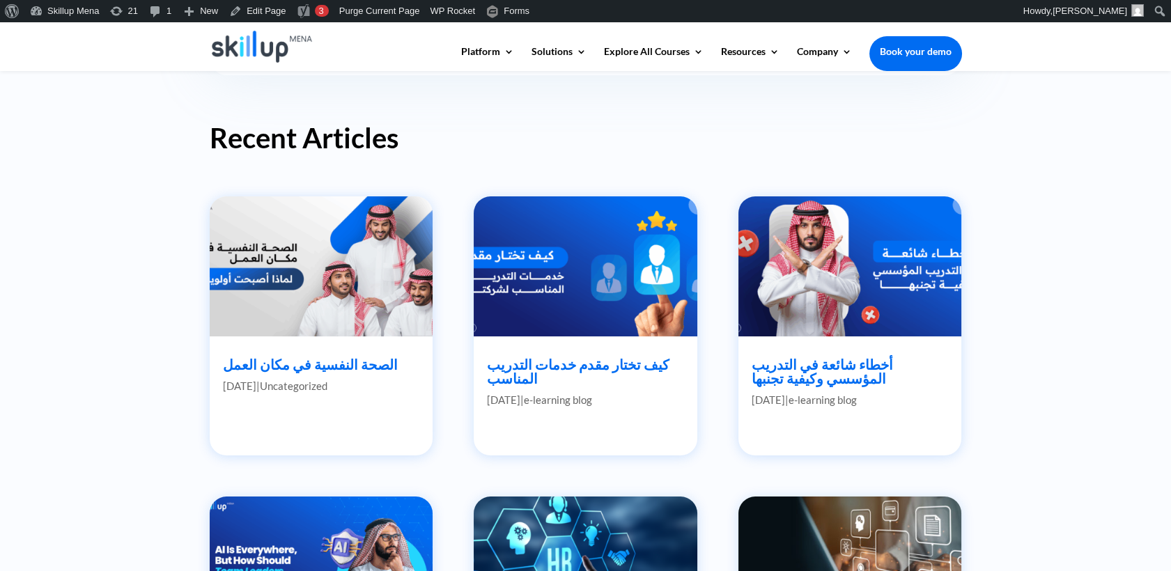
scroll to position [541, 0]
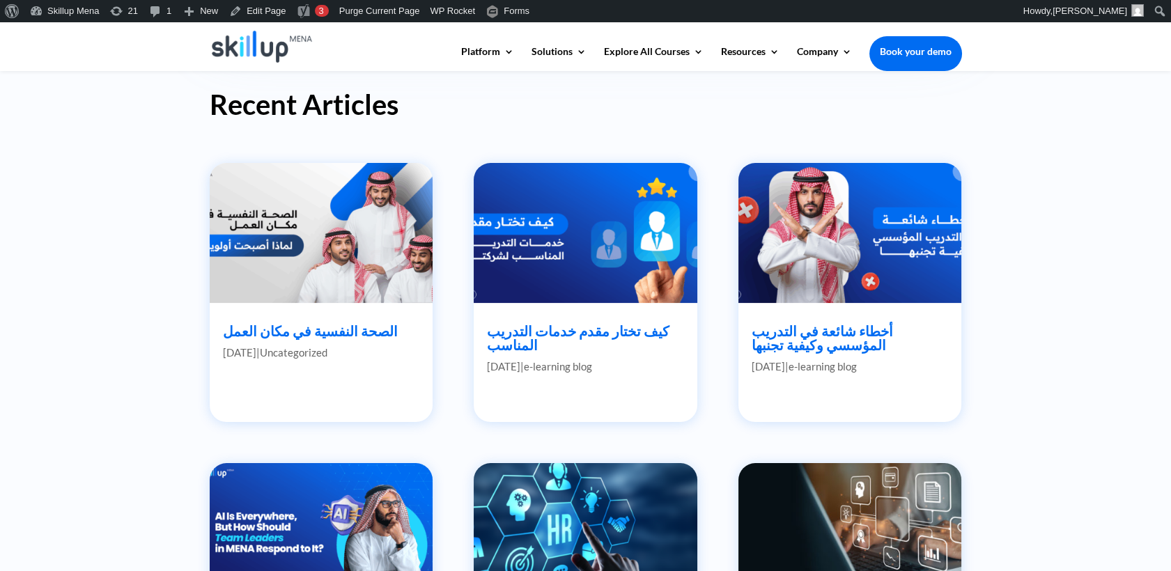
drag, startPoint x: 321, startPoint y: 316, endPoint x: 285, endPoint y: 337, distance: 41.2
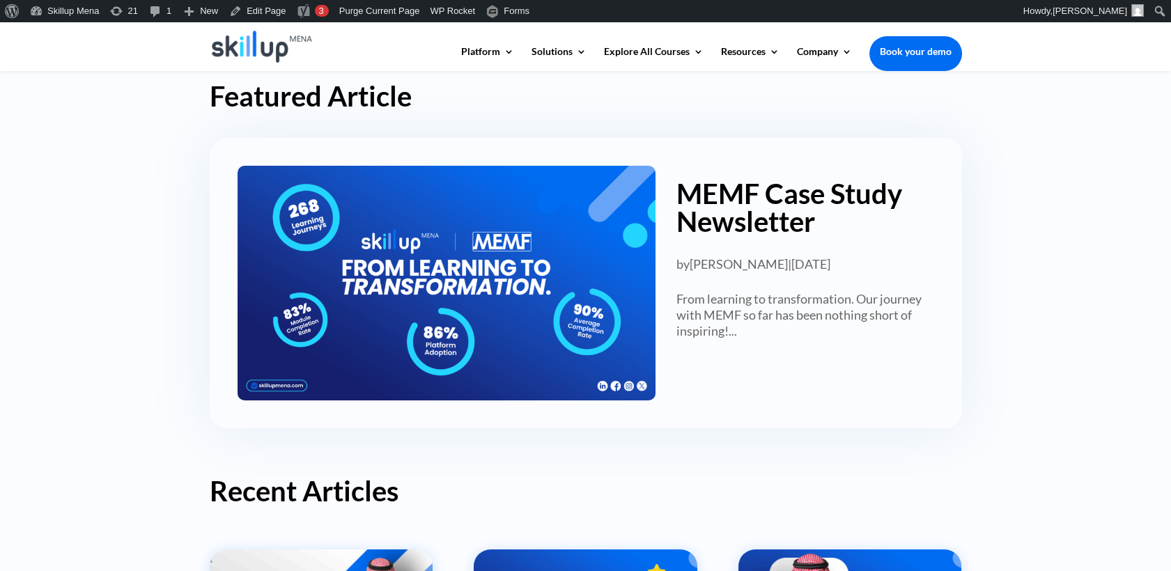
scroll to position [0, 0]
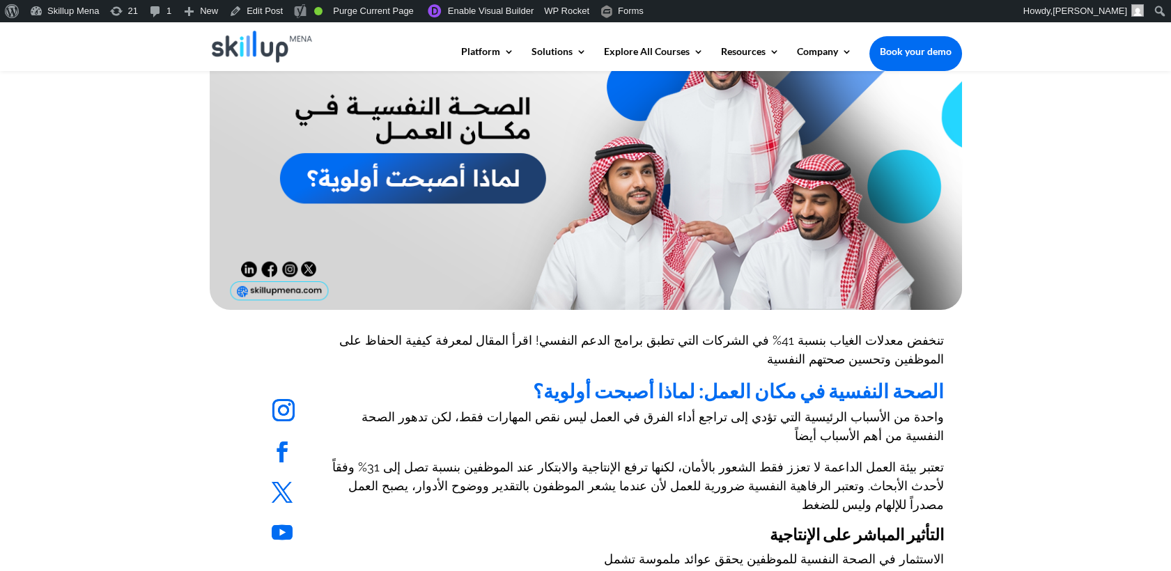
scroll to position [464, 0]
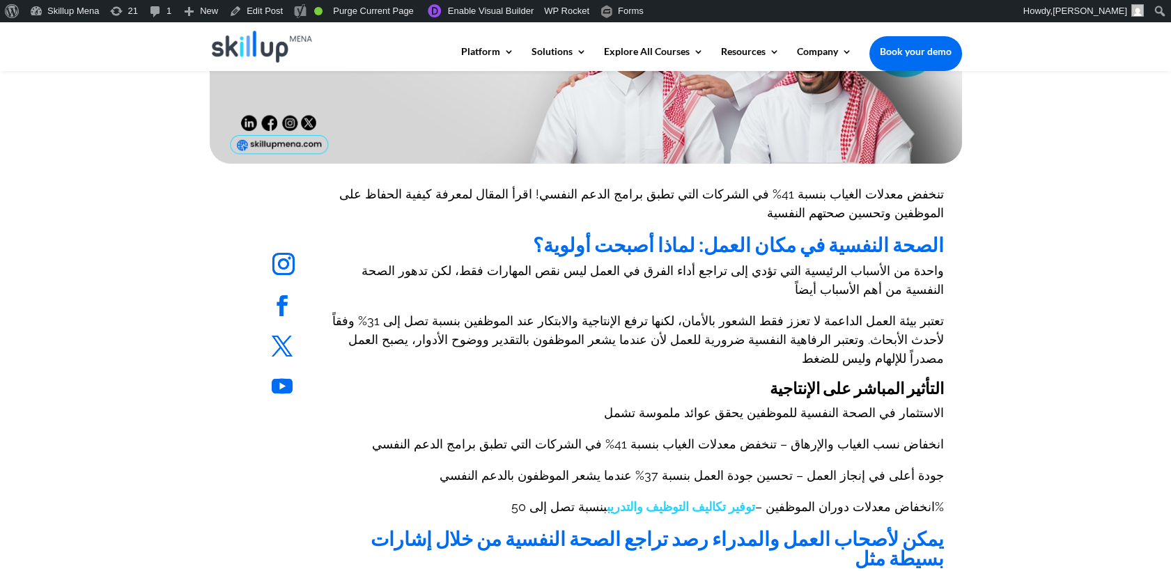
click at [905, 238] on h2 "الصحة النفسية في مكان العمل: لماذا أصبحت أولوية؟" at bounding box center [638, 248] width 612 height 26
click at [907, 233] on b "الصحة النفسية في مكان العمل: لماذا أصبحت أولوية؟" at bounding box center [738, 245] width 411 height 24
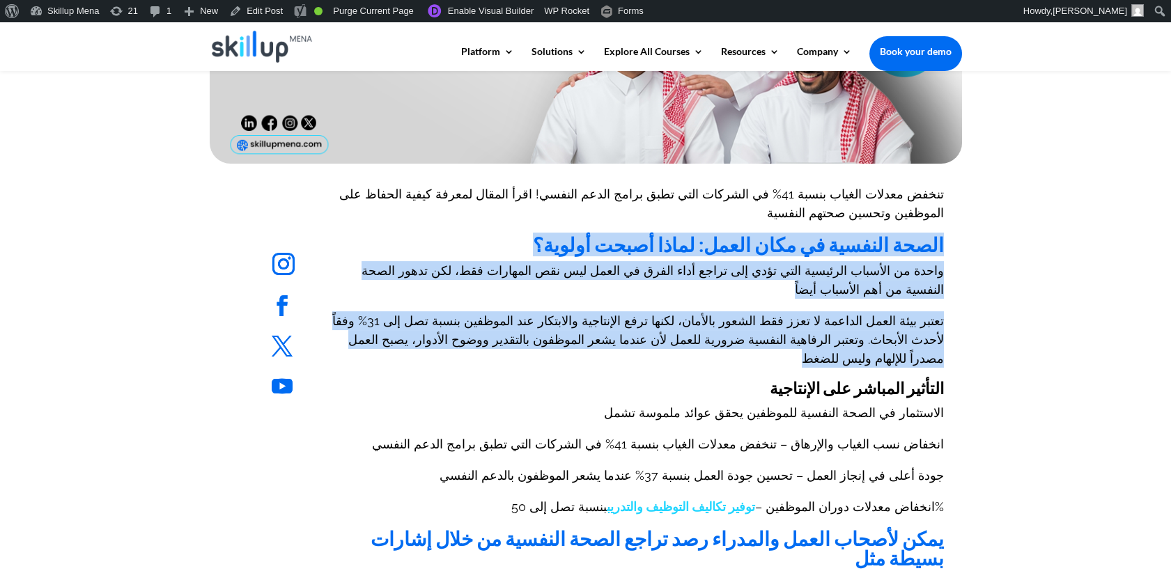
drag, startPoint x: 907, startPoint y: 224, endPoint x: 921, endPoint y: 273, distance: 51.4
copy div "الصحة النفسية في مكان العمل: لماذا أصبحت أولوية؟ واحدة من الأسباب الرئيسية التي…"
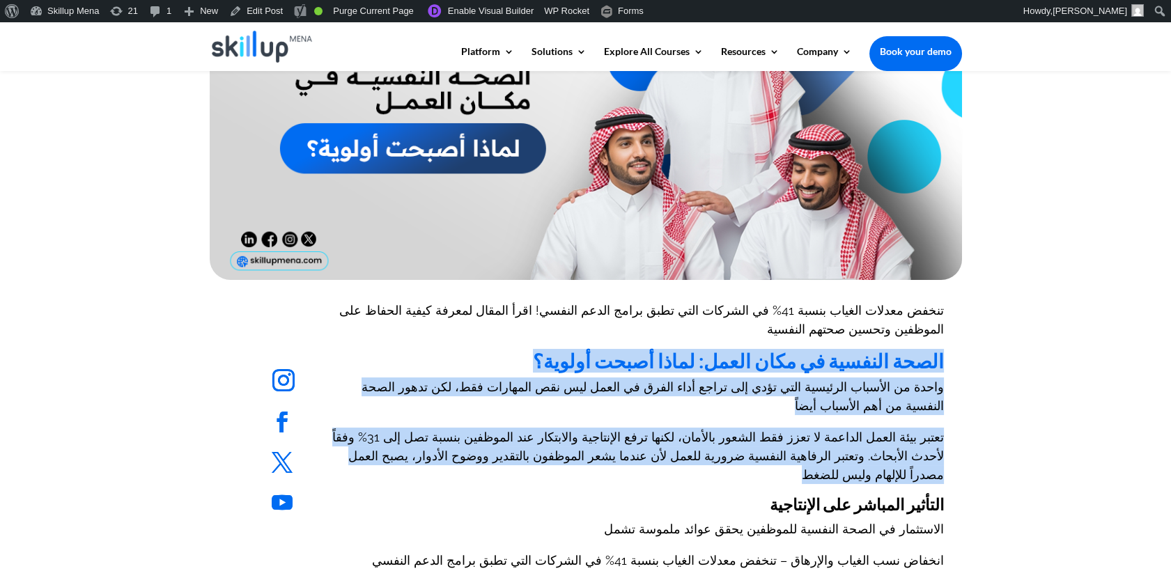
scroll to position [387, 0]
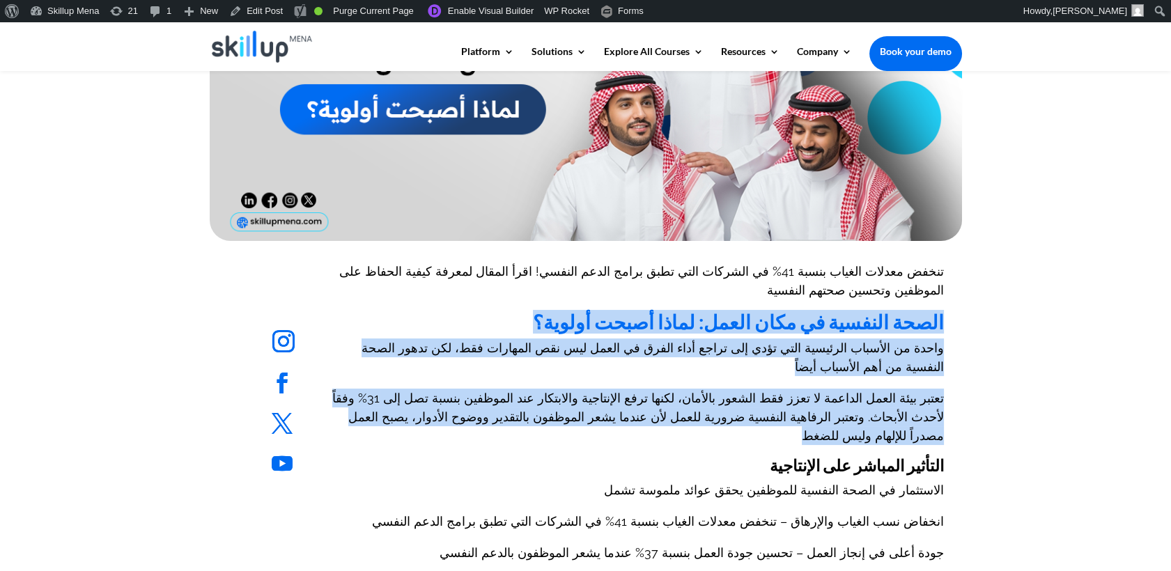
copy div "الصحة النفسية في مكان العمل: لماذا أصبحت أولوية؟ واحدة من الأسباب الرئيسية التي…"
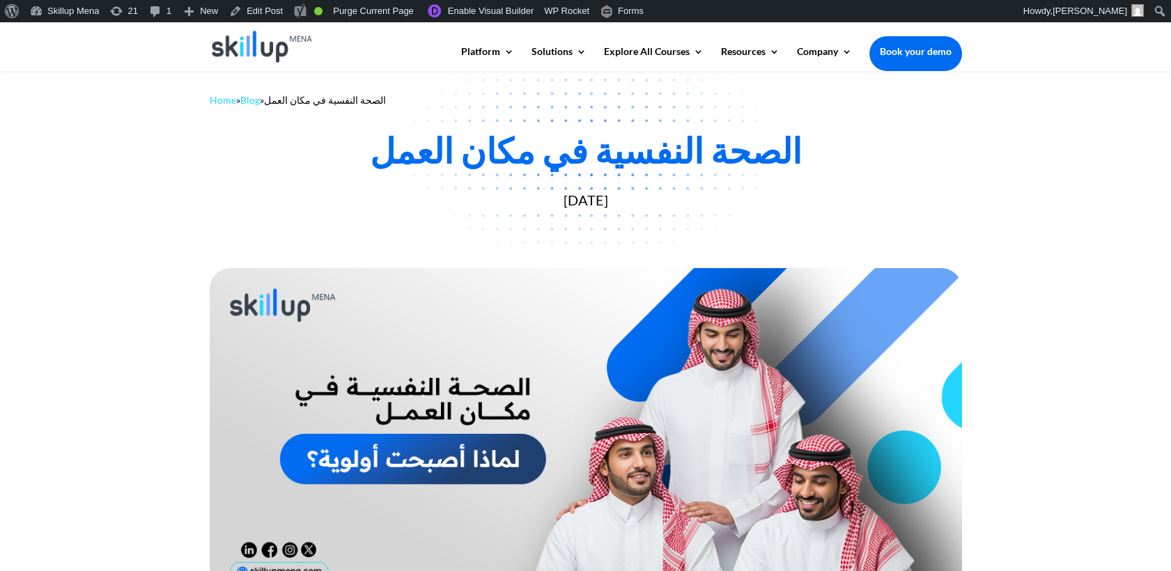
scroll to position [0, 0]
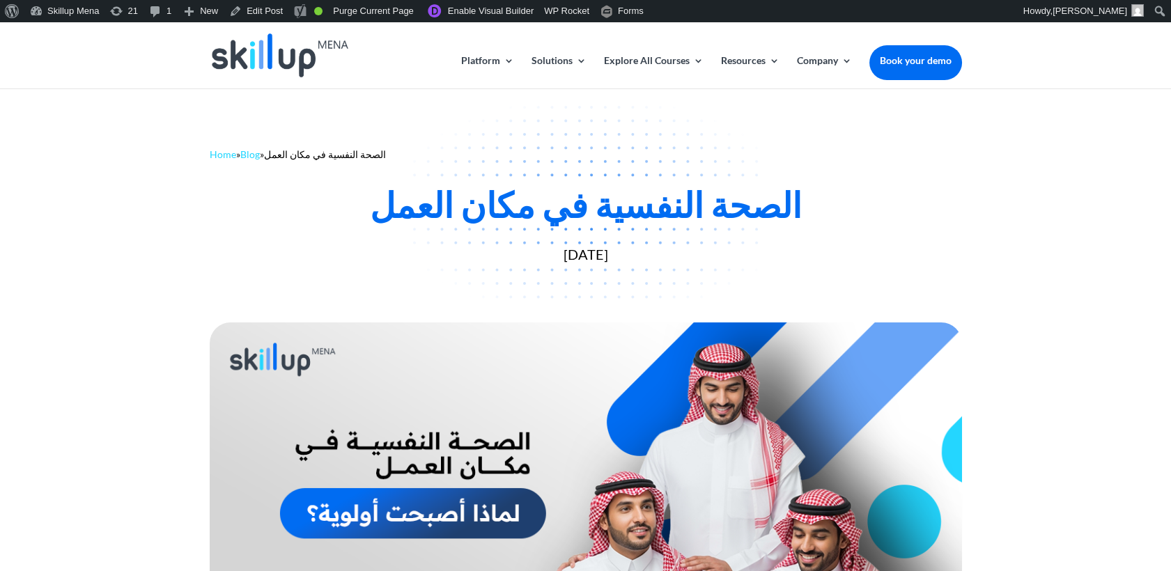
click at [969, 196] on div "Home » Blog » الصحة النفسية في مكان العمل الصحة النفسية في مكان العمل August 21…" at bounding box center [585, 202] width 1171 height 229
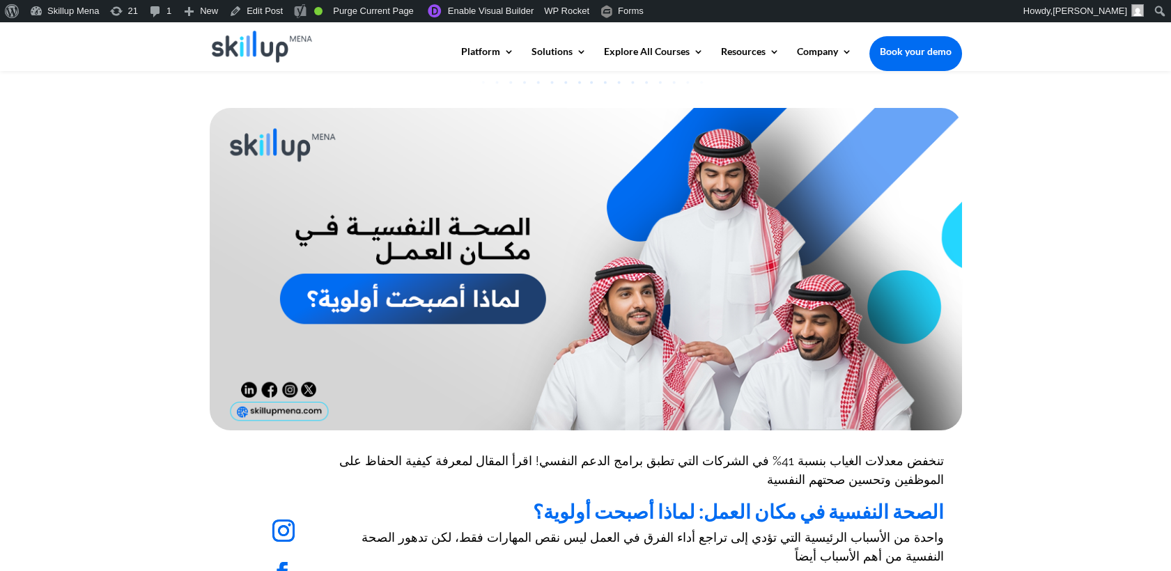
scroll to position [387, 0]
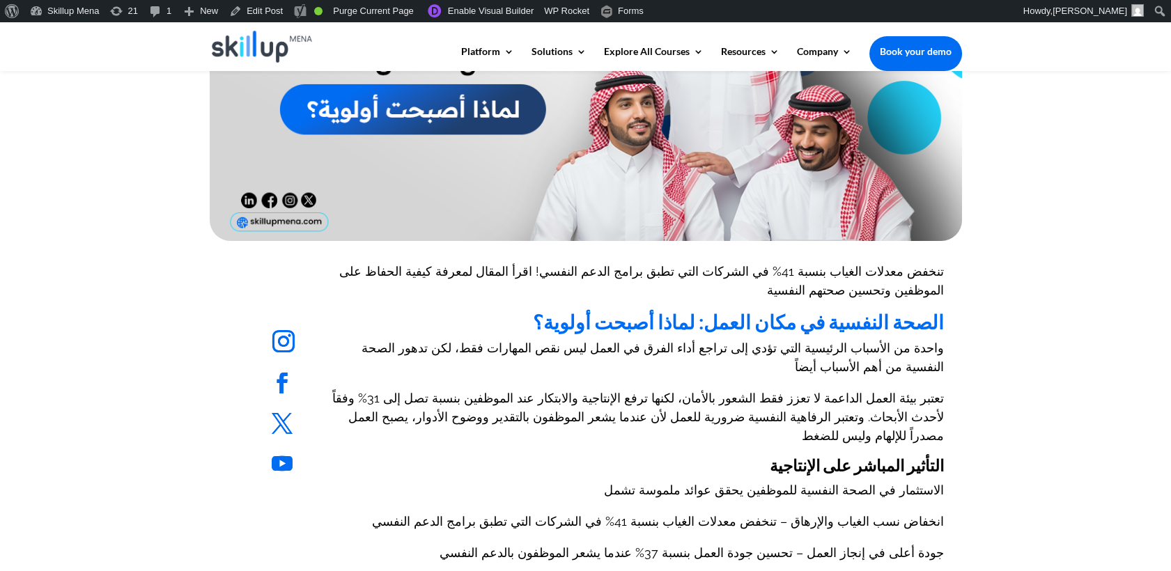
click at [1070, 132] on div at bounding box center [585, 79] width 1171 height 333
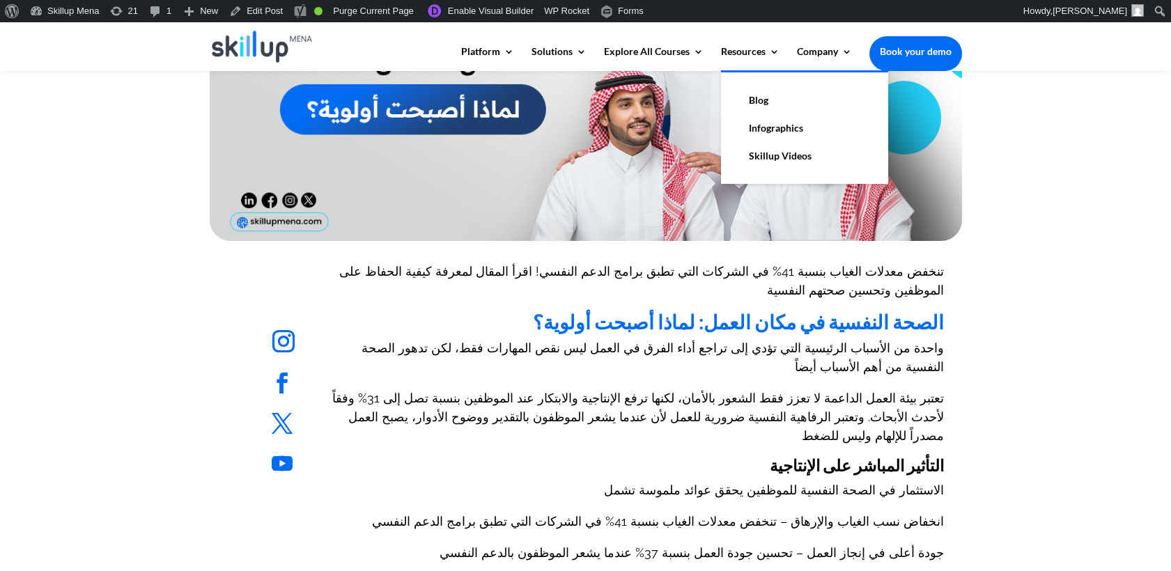
scroll to position [541, 0]
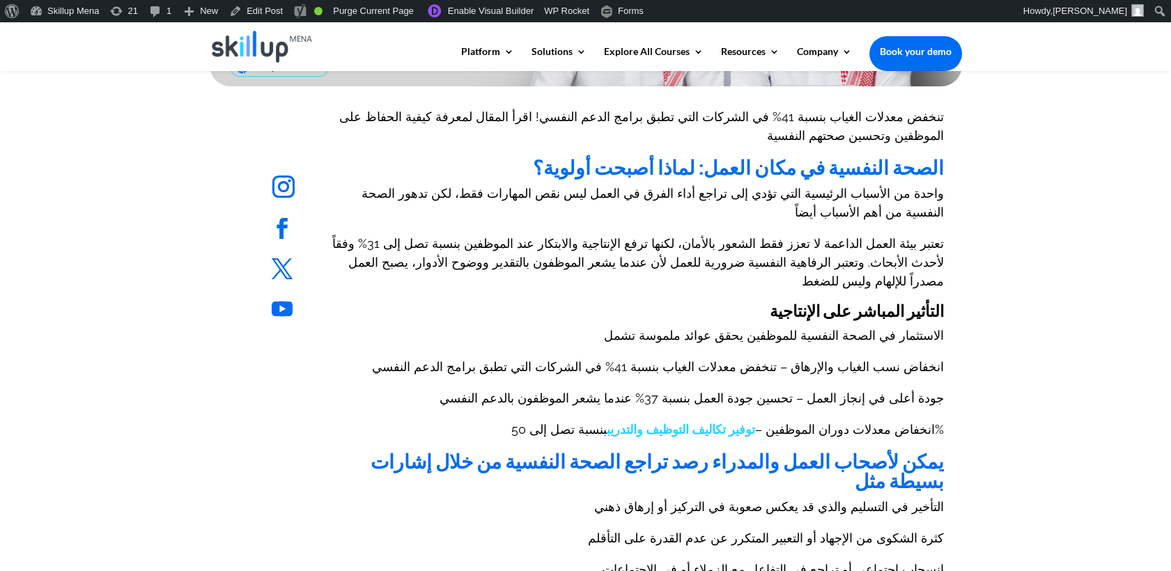
click at [578, 360] on span "انخفاض نسب الغياب والإرهاق – تنخفض معدلات الغياب بنسبة 41% في الشركات التي تطبق…" at bounding box center [658, 367] width 572 height 15
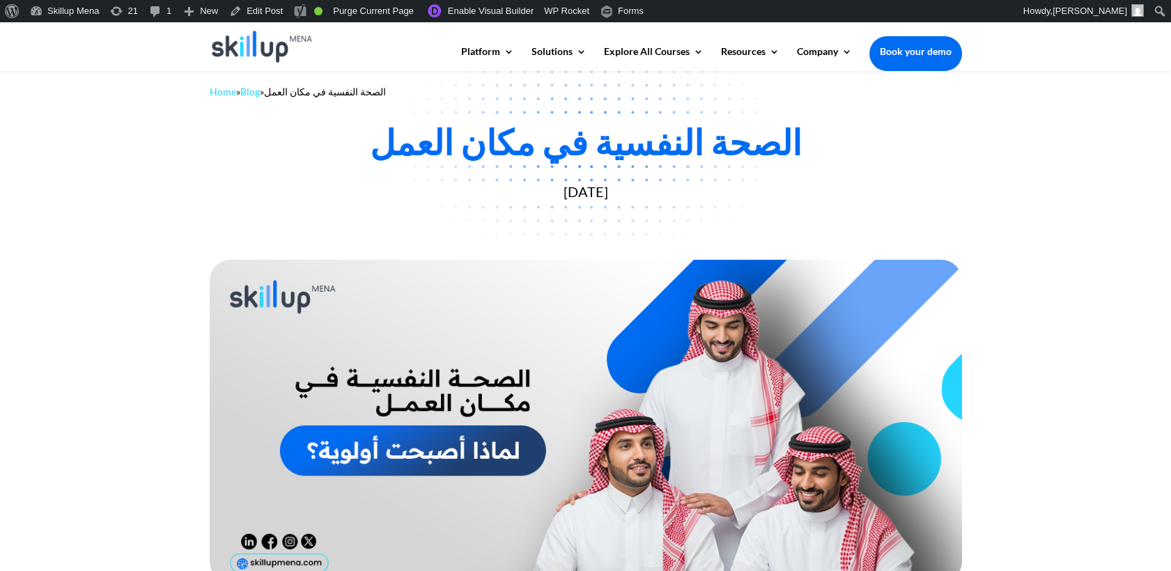
scroll to position [0, 0]
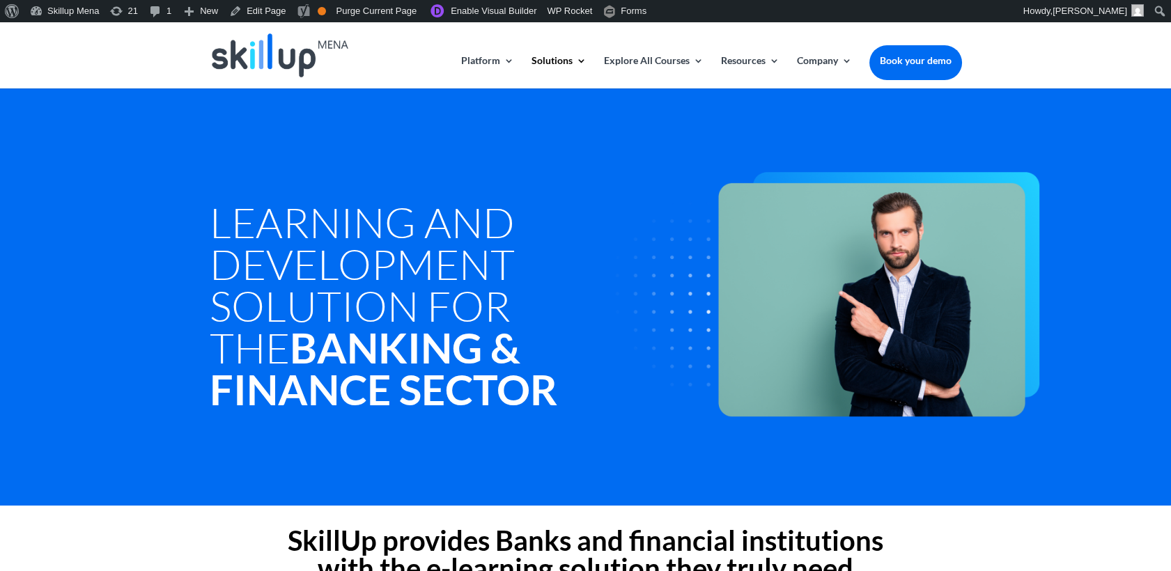
click at [482, 279] on h1 "Learning and Development Solution For the Banking & Finance Sector" at bounding box center [427, 309] width 435 height 216
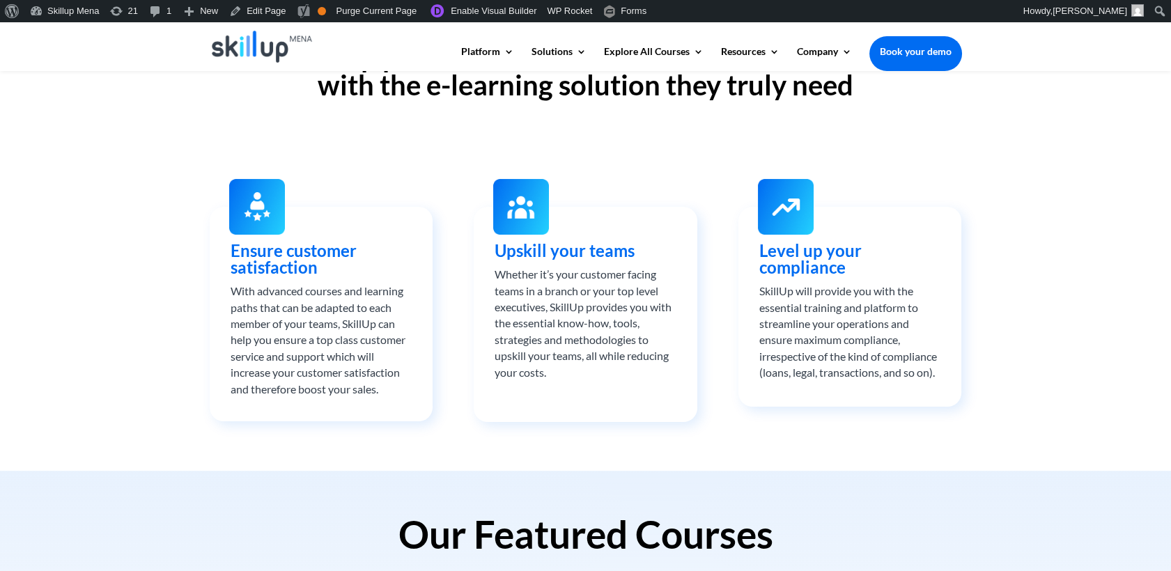
scroll to position [309, 0]
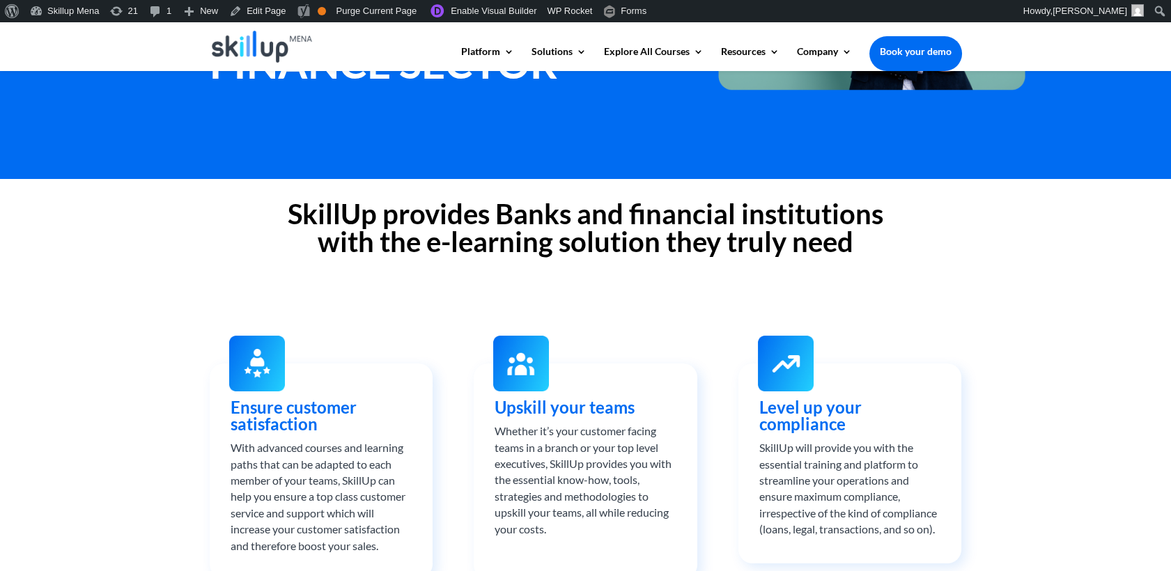
click at [550, 242] on h2 "SkillUp provides Banks and financial institutions with the e-learning solution …" at bounding box center [586, 231] width 753 height 63
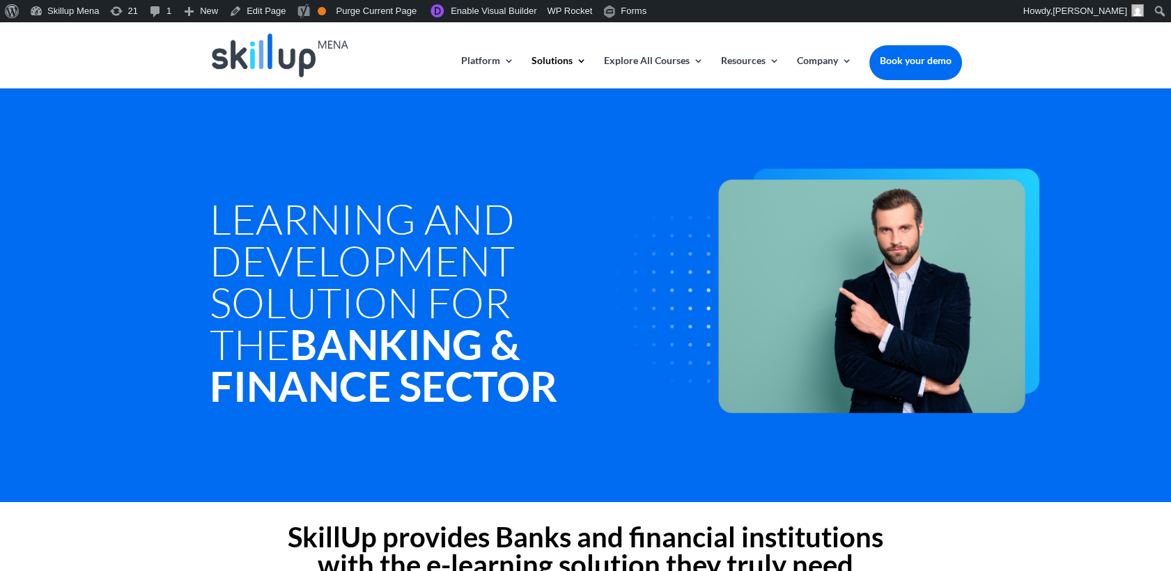
scroll to position [0, 0]
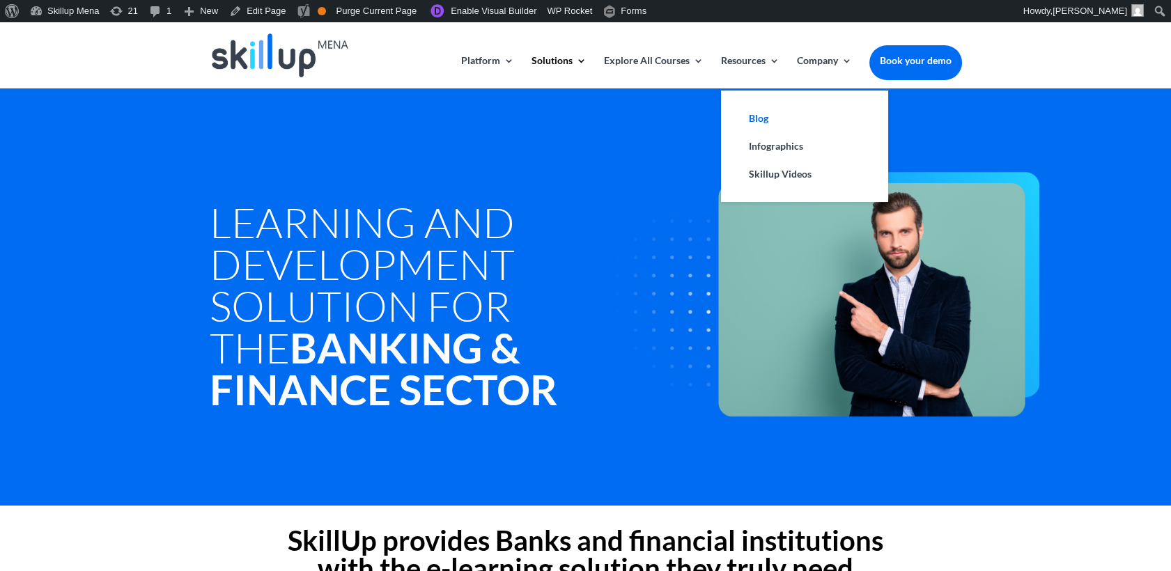
click at [761, 121] on link "Blog" at bounding box center [804, 119] width 139 height 28
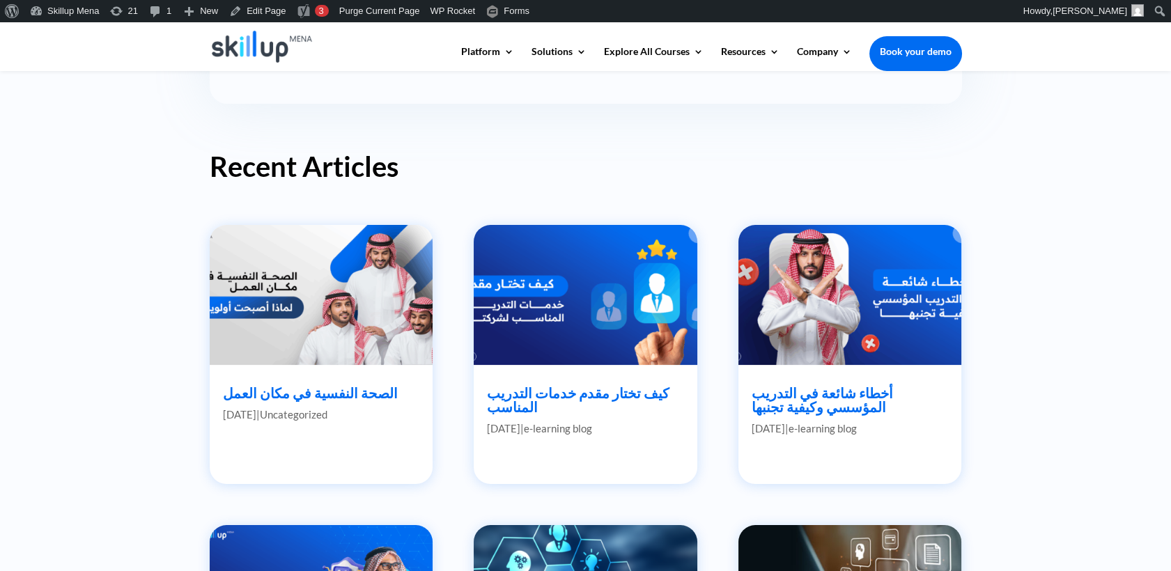
scroll to position [541, 0]
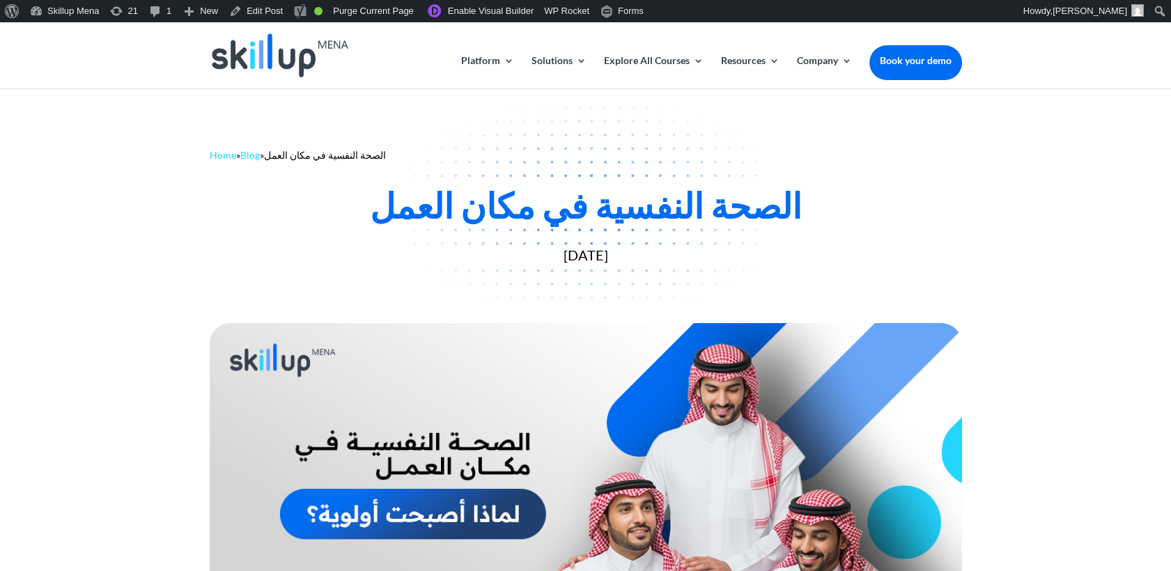
click at [610, 226] on div "الصحة النفسية في مكان العمل" at bounding box center [586, 206] width 753 height 42
click at [610, 225] on div "الصحة النفسية في مكان العمل" at bounding box center [586, 206] width 753 height 42
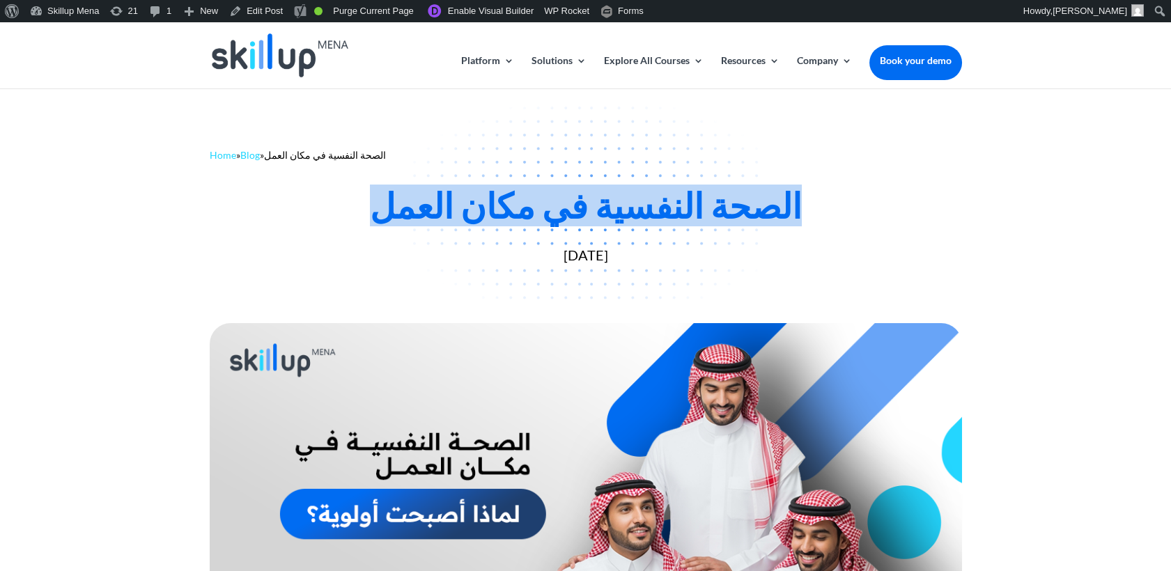
click at [610, 224] on div "الصحة النفسية في مكان العمل" at bounding box center [586, 206] width 753 height 42
copy div "الصحة النفسية في مكان العمل"
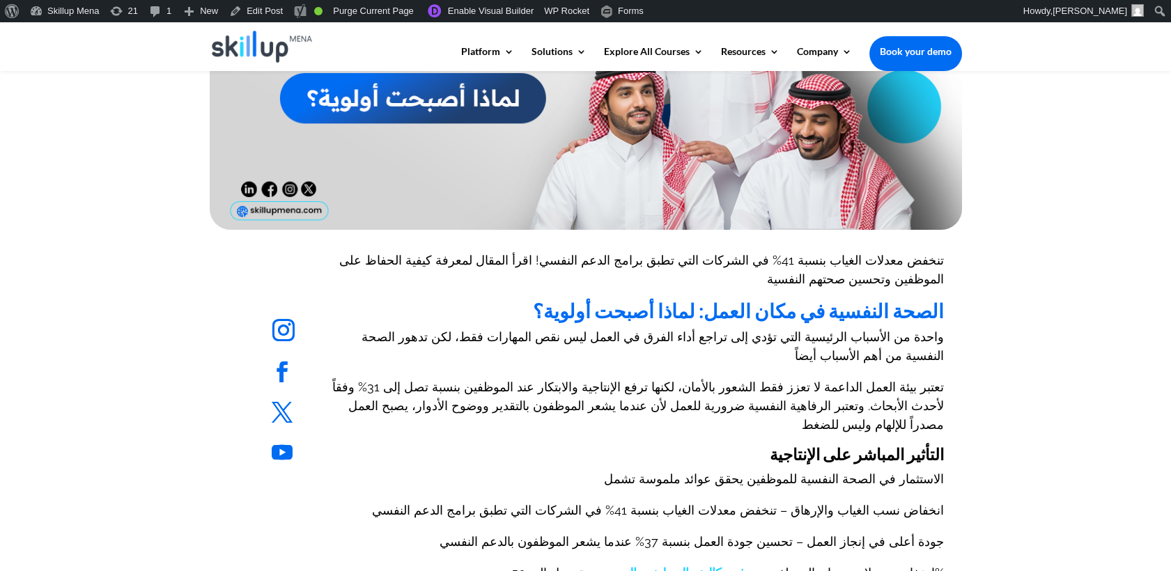
scroll to position [464, 0]
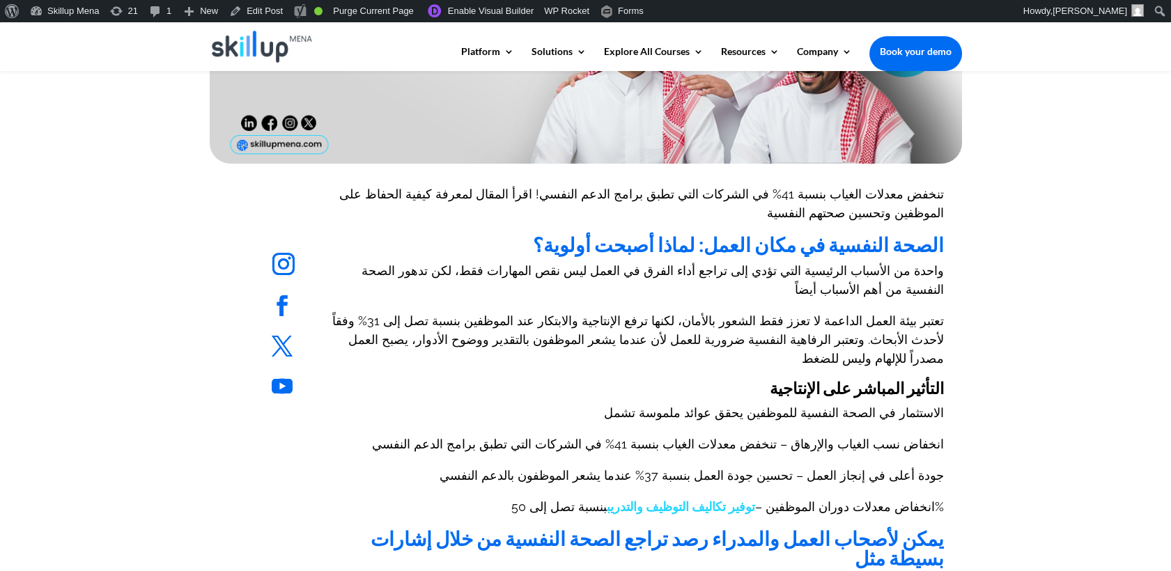
click at [941, 208] on p "تنخفض معدلات الغياب بنسبة 41% في الشركات التي تطبق برامج الدعم النفسي! اقرأ الم…" at bounding box center [638, 210] width 612 height 50
click at [929, 233] on b "الصحة النفسية في مكان العمل: لماذا أصبحت أولوية؟" at bounding box center [738, 245] width 411 height 24
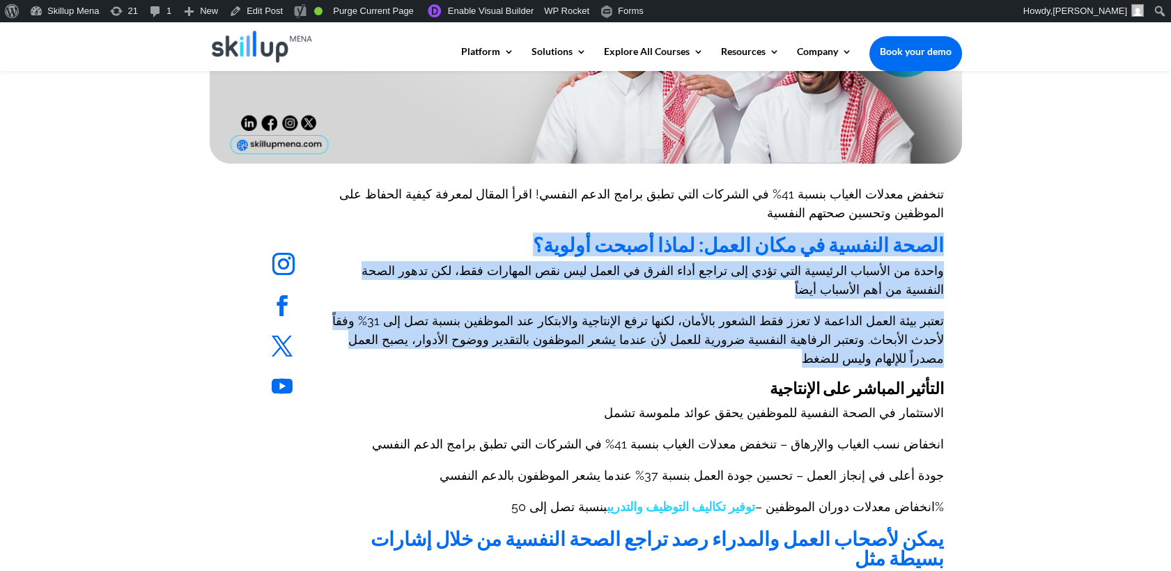
drag, startPoint x: 929, startPoint y: 218, endPoint x: 934, endPoint y: 295, distance: 76.8
copy div "الصحة النفسية في مكان العمل: لماذا أصبحت أولوية؟ واحدة من الأسباب الرئيسية التي…"
